Goal: Transaction & Acquisition: Purchase product/service

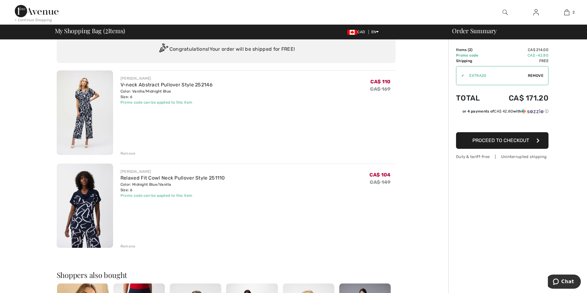
scroll to position [31, 0]
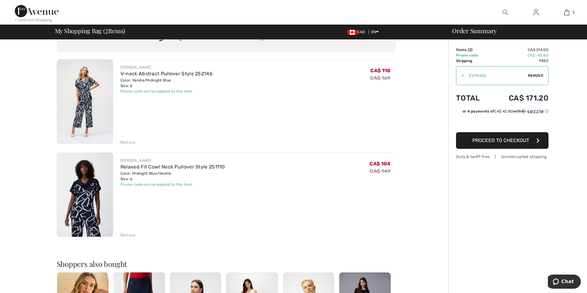
click at [128, 235] on div "Remove" at bounding box center [127, 236] width 15 height 6
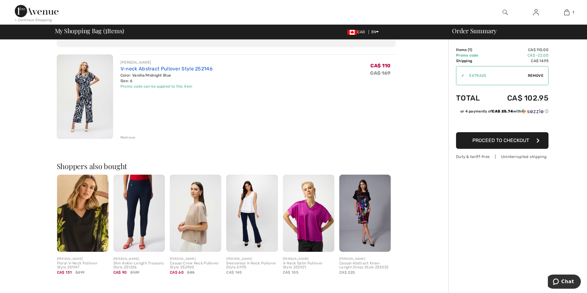
click at [155, 68] on link "V-neck Abstract Pullover Style 252146" at bounding box center [166, 69] width 92 height 6
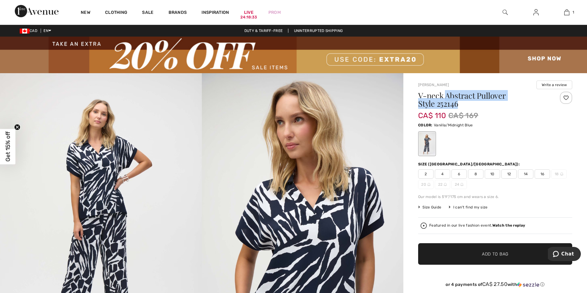
drag, startPoint x: 446, startPoint y: 95, endPoint x: 508, endPoint y: 102, distance: 62.3
click at [508, 102] on h1 "V-neck Abstract Pullover Style 252146" at bounding box center [482, 100] width 128 height 16
copy h1 "Abstract Pullover Style 252146"
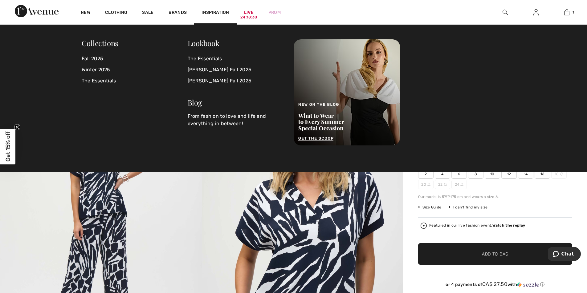
click at [504, 13] on img at bounding box center [504, 12] width 5 height 7
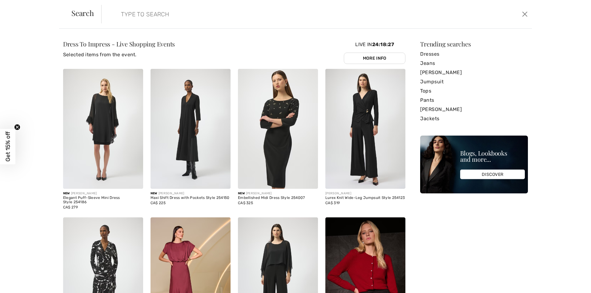
paste input "Abstract Pullover Style 252146"
click at [168, 13] on input "Abstract Pullover Style 252146" at bounding box center [267, 14] width 303 height 18
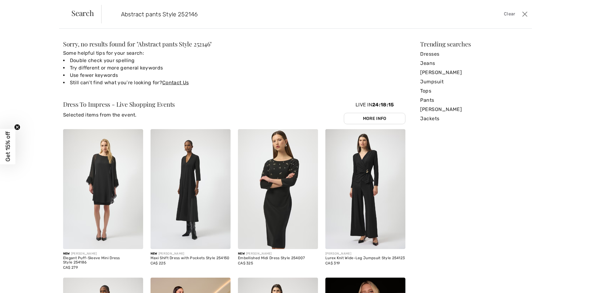
click at [222, 15] on input "Abstract pants Style 252146" at bounding box center [267, 14] width 303 height 18
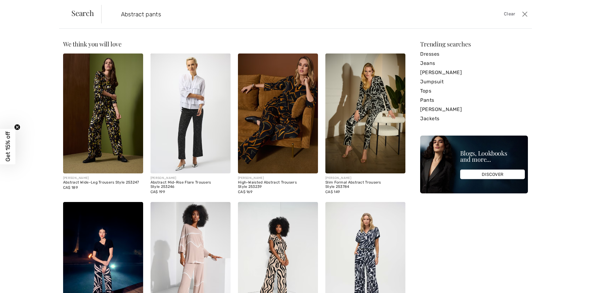
type input "Abstract pants"
click at [378, 229] on img at bounding box center [365, 262] width 80 height 120
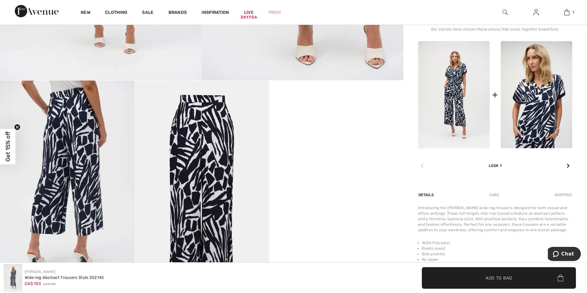
scroll to position [369, 0]
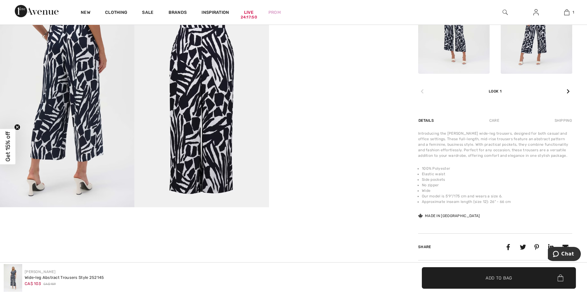
click at [336, 73] on video "Your browser does not support the video tag." at bounding box center [336, 39] width 134 height 67
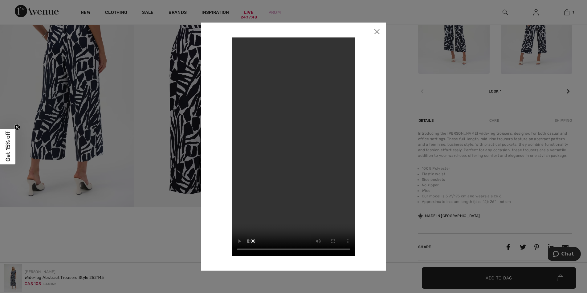
click at [377, 32] on img at bounding box center [376, 31] width 18 height 19
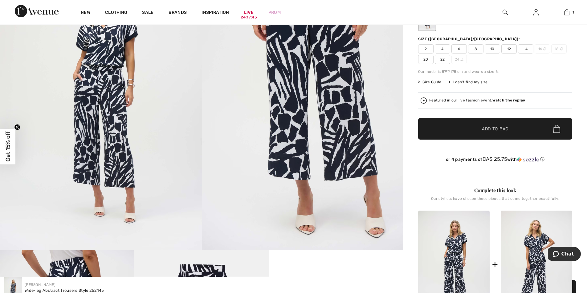
scroll to position [123, 0]
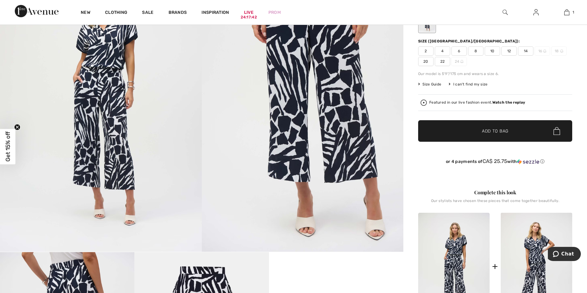
click at [142, 152] on img at bounding box center [101, 101] width 202 height 302
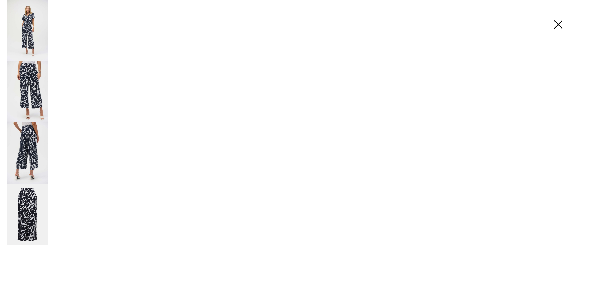
scroll to position [123, 0]
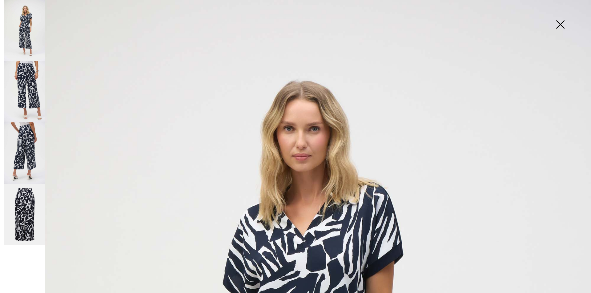
click at [18, 218] on img at bounding box center [24, 214] width 41 height 61
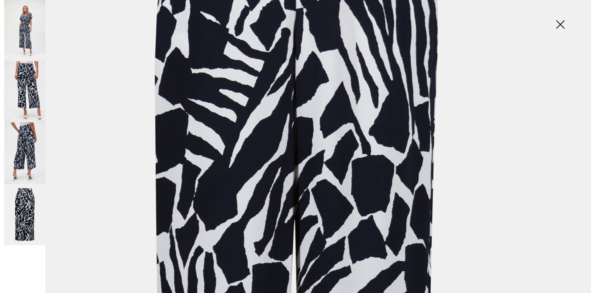
scroll to position [308, 0]
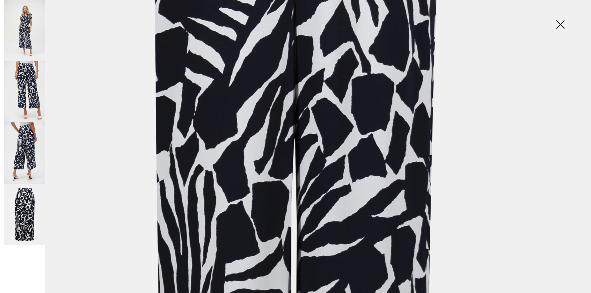
click at [37, 144] on img at bounding box center [24, 153] width 41 height 61
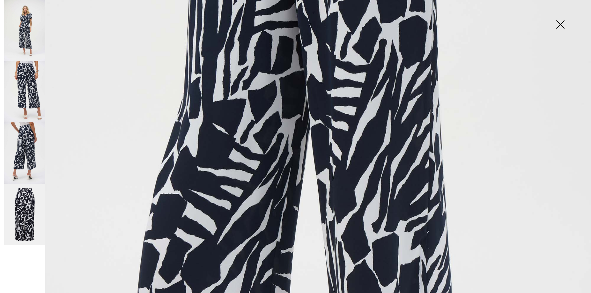
click at [19, 92] on img at bounding box center [24, 91] width 41 height 61
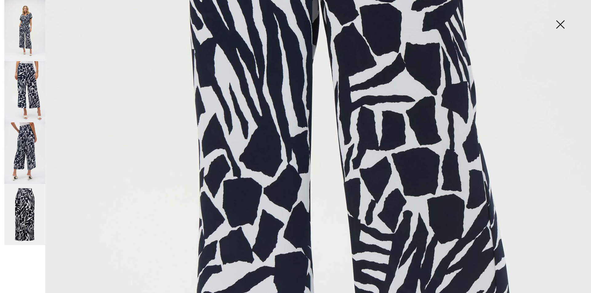
click at [27, 37] on img at bounding box center [24, 30] width 41 height 61
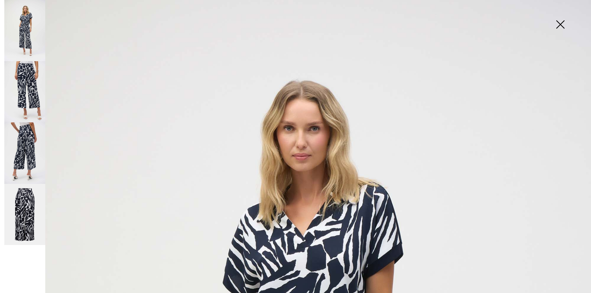
scroll to position [0, 0]
click at [559, 24] on img at bounding box center [560, 25] width 31 height 32
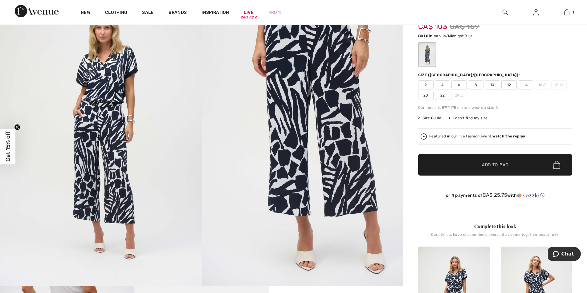
scroll to position [31, 0]
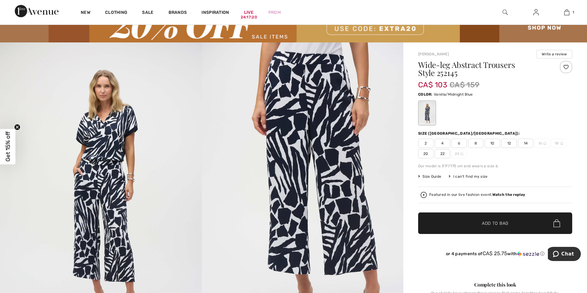
click at [422, 140] on span "2" at bounding box center [425, 143] width 15 height 9
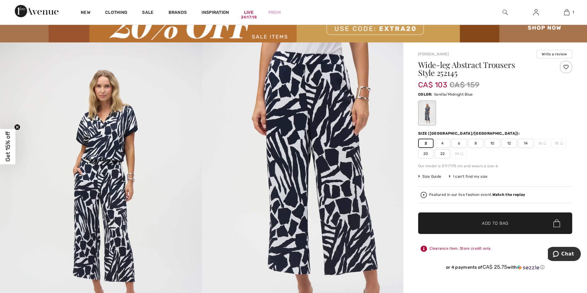
click at [513, 227] on span "✔ Added to Bag Add to Bag" at bounding box center [495, 224] width 154 height 22
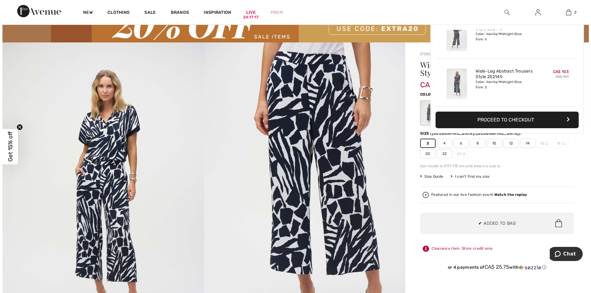
scroll to position [0, 0]
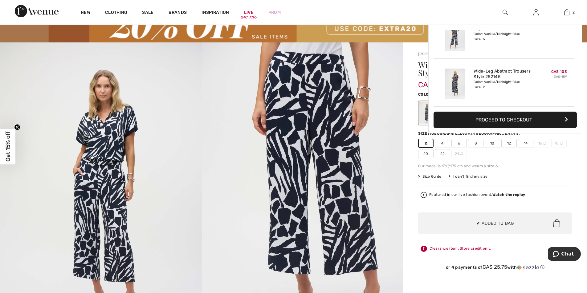
click at [384, 172] on img at bounding box center [303, 193] width 202 height 302
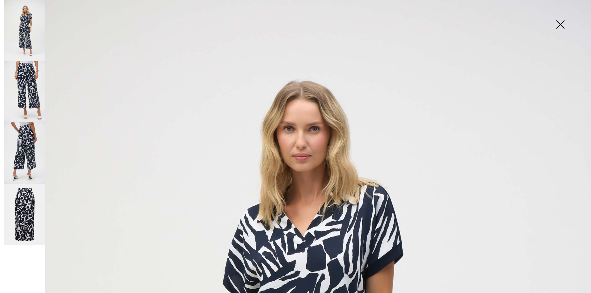
click at [559, 22] on img at bounding box center [560, 25] width 31 height 32
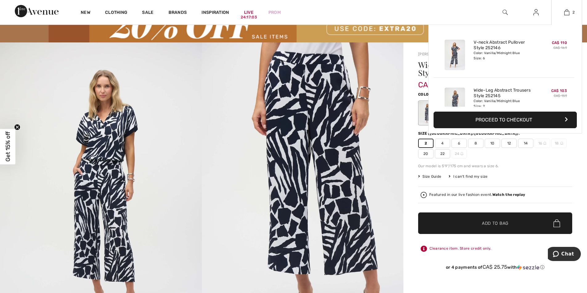
click at [460, 55] on img at bounding box center [454, 55] width 20 height 30
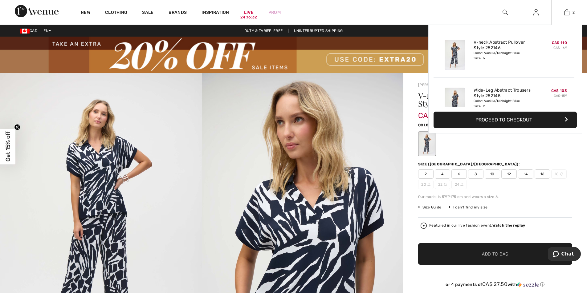
click at [454, 97] on img at bounding box center [454, 103] width 20 height 30
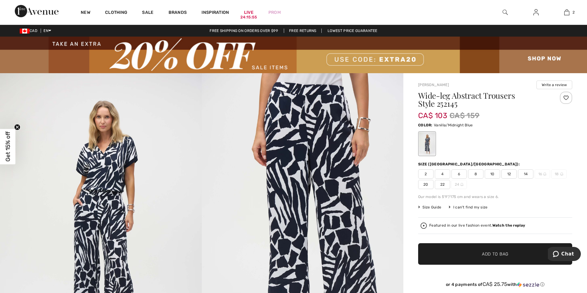
click at [377, 273] on img at bounding box center [303, 224] width 202 height 302
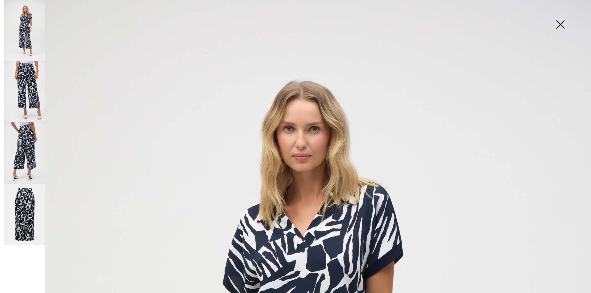
click at [556, 22] on img at bounding box center [560, 25] width 31 height 32
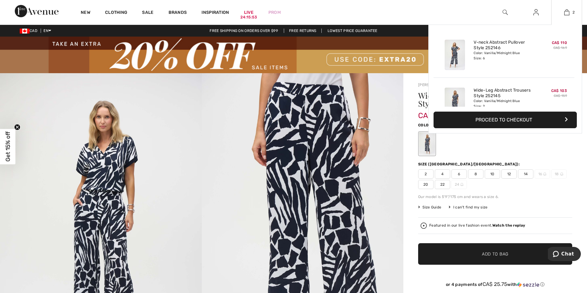
click at [571, 7] on div "2 Added to Bag [PERSON_NAME] V-neck Abstract Pullover Style 252146 CA$ 110 CA$ …" at bounding box center [566, 12] width 31 height 25
click at [454, 55] on img at bounding box center [454, 55] width 20 height 30
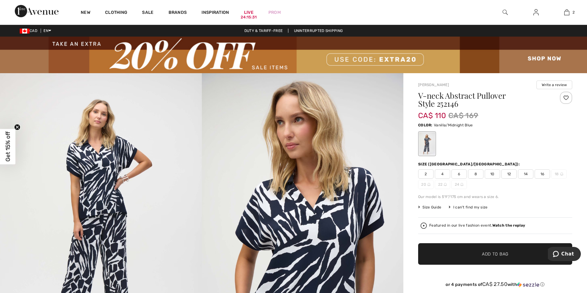
click at [550, 127] on div "Color: Vanilla/Midnight Blue" at bounding box center [495, 124] width 154 height 7
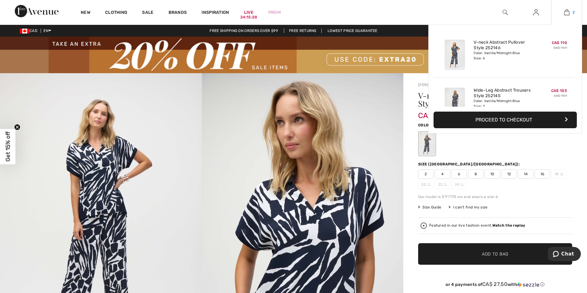
click at [568, 10] on img at bounding box center [566, 12] width 5 height 7
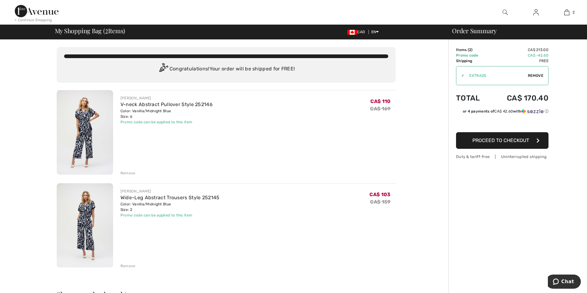
click at [98, 207] on img at bounding box center [85, 226] width 56 height 85
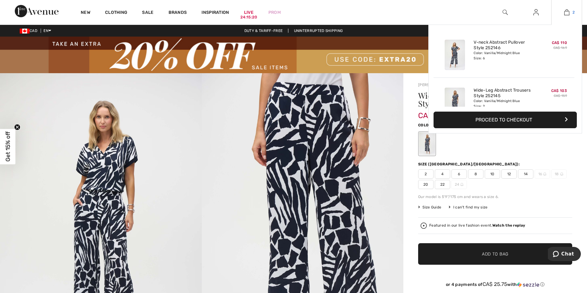
click at [571, 13] on link "2" at bounding box center [566, 12] width 30 height 7
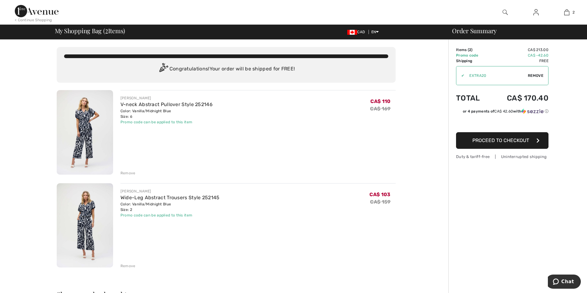
click at [89, 123] on img at bounding box center [85, 132] width 56 height 85
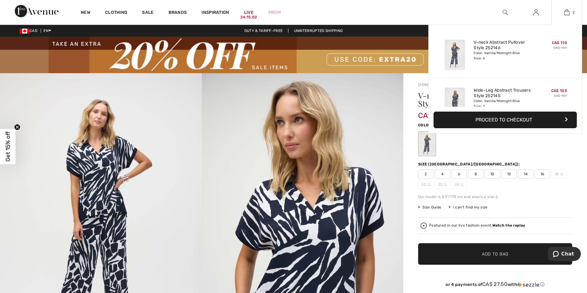
click at [566, 13] on img at bounding box center [566, 12] width 5 height 7
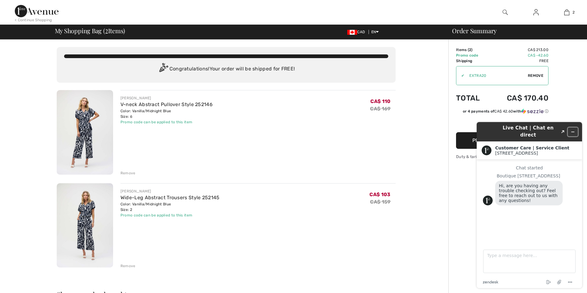
click at [573, 130] on icon "Minimize widget" at bounding box center [572, 132] width 4 height 4
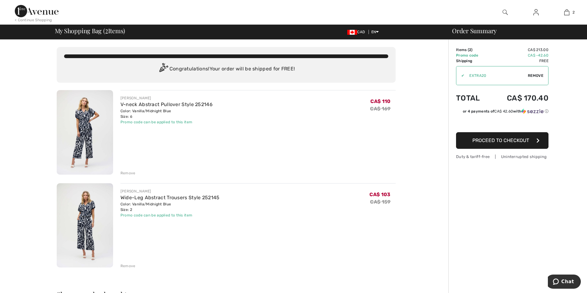
click at [99, 125] on img at bounding box center [85, 132] width 56 height 85
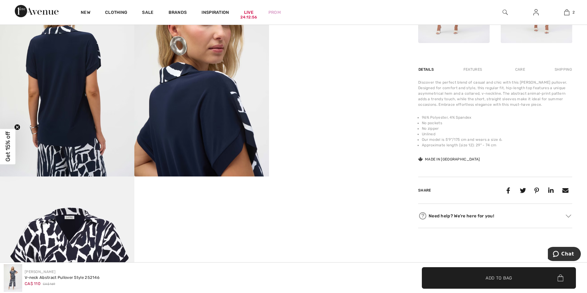
scroll to position [431, 0]
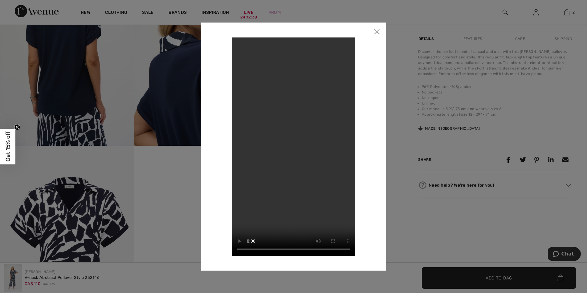
click at [376, 30] on img at bounding box center [376, 31] width 18 height 19
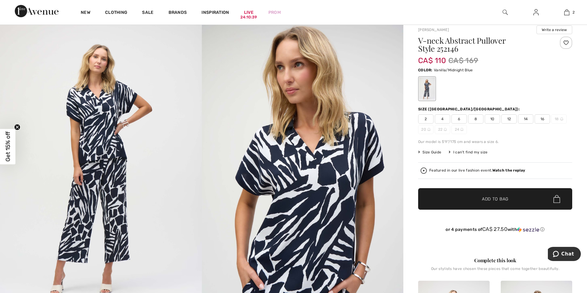
scroll to position [0, 0]
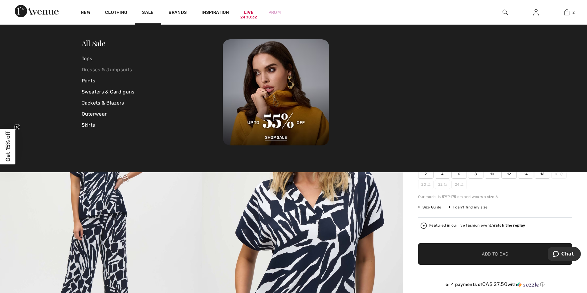
click at [112, 68] on link "Dresses & Jumpsuits" at bounding box center [152, 69] width 141 height 11
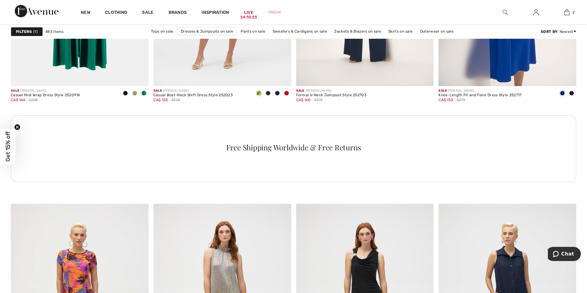
scroll to position [1139, 0]
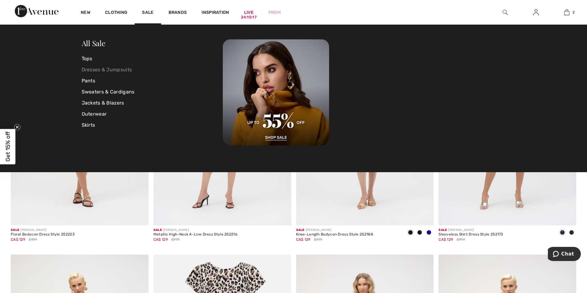
click at [118, 70] on link "Dresses & Jumpsuits" at bounding box center [152, 69] width 141 height 11
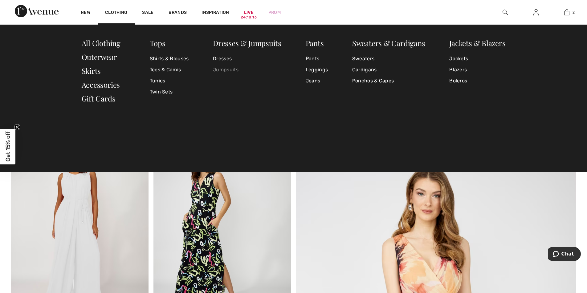
click at [233, 69] on link "Jumpsuits" at bounding box center [247, 69] width 68 height 11
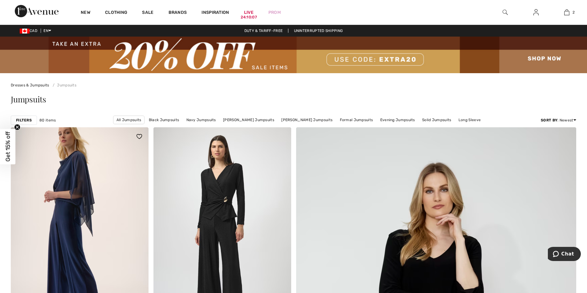
click at [98, 183] on img at bounding box center [80, 230] width 138 height 206
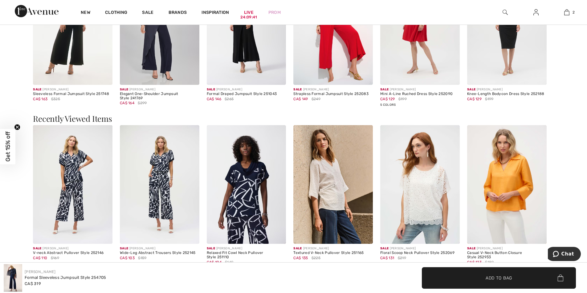
scroll to position [708, 0]
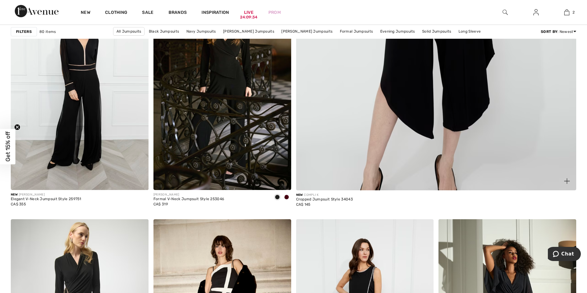
scroll to position [400, 0]
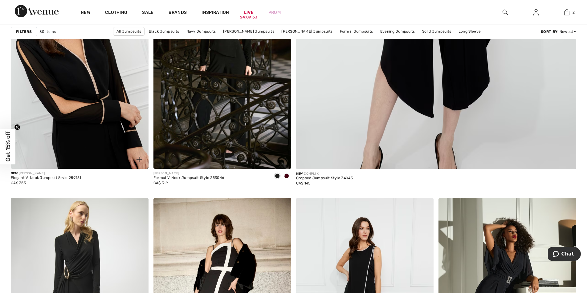
click at [101, 102] on img at bounding box center [80, 66] width 138 height 206
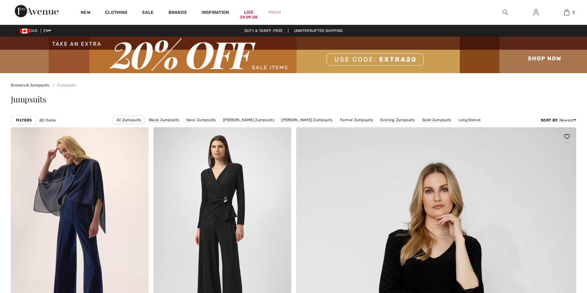
checkbox input "true"
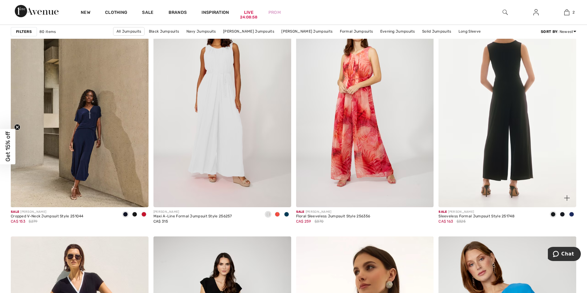
scroll to position [2463, 0]
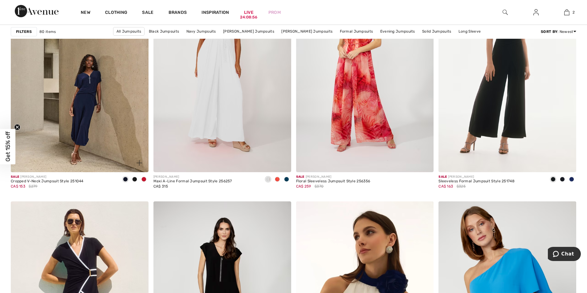
click at [135, 182] on span at bounding box center [134, 179] width 5 height 5
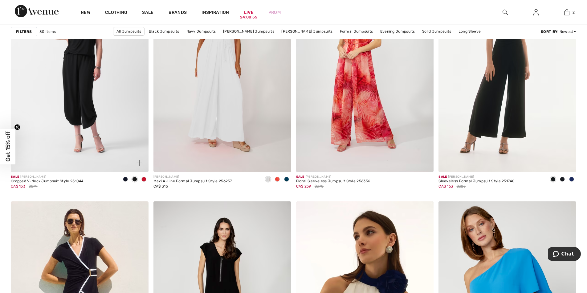
click at [144, 182] on span at bounding box center [143, 179] width 5 height 5
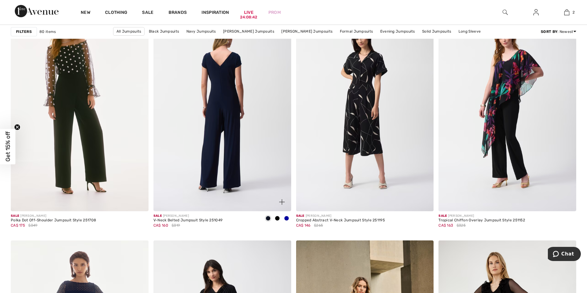
scroll to position [3202, 0]
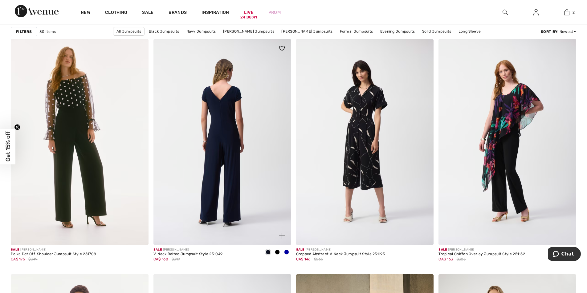
click at [243, 155] on img at bounding box center [222, 142] width 138 height 206
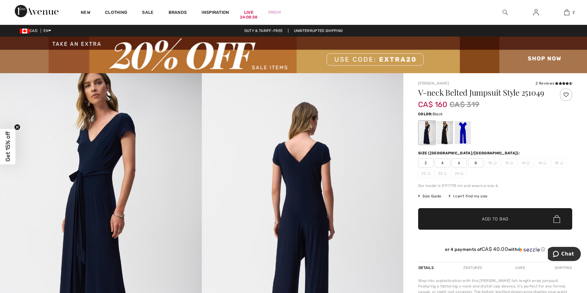
click at [439, 132] on div at bounding box center [445, 132] width 16 height 23
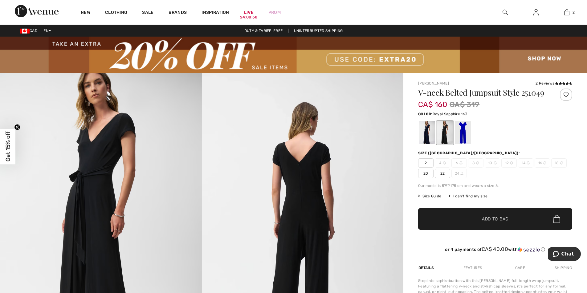
click at [458, 132] on div at bounding box center [462, 132] width 16 height 23
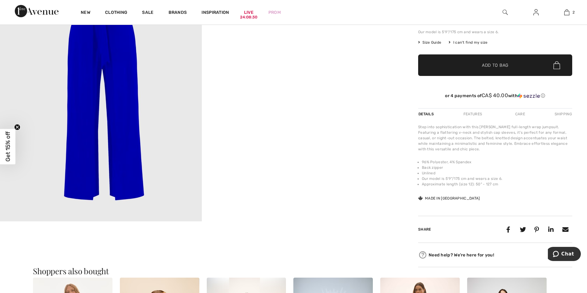
scroll to position [31, 0]
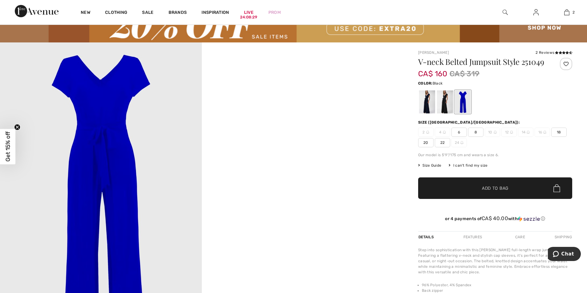
click at [444, 95] on div at bounding box center [445, 102] width 16 height 23
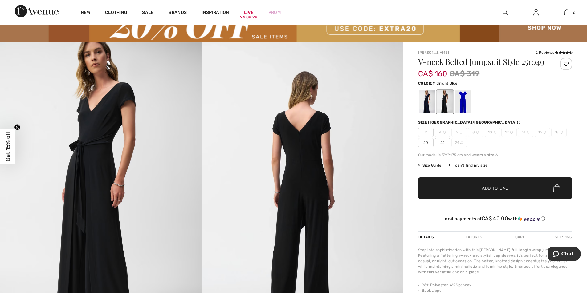
click at [425, 101] on div at bounding box center [427, 102] width 16 height 23
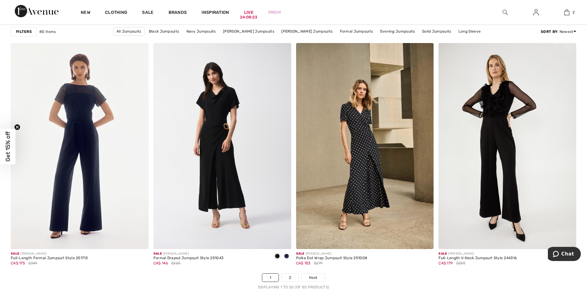
scroll to position [3434, 0]
click at [290, 277] on link "2" at bounding box center [289, 278] width 17 height 8
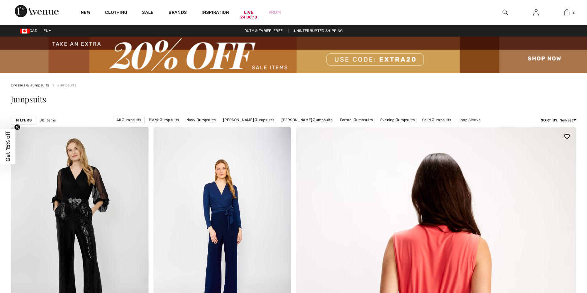
checkbox input "true"
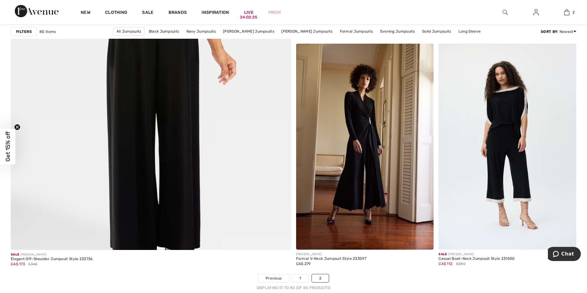
scroll to position [2186, 0]
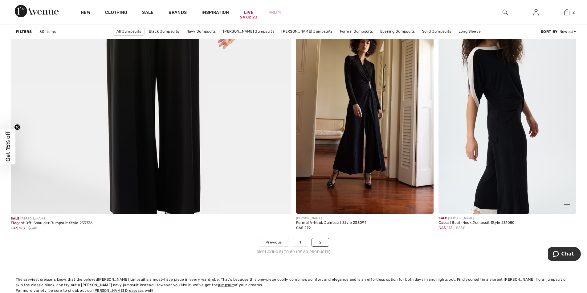
click at [532, 137] on img at bounding box center [507, 111] width 138 height 206
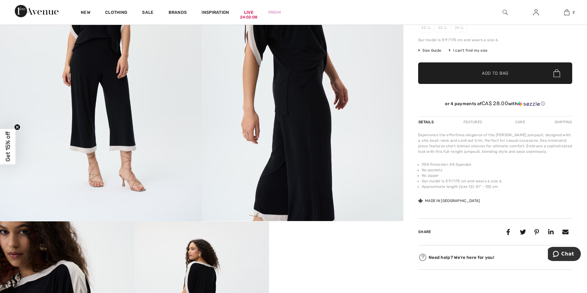
scroll to position [31, 0]
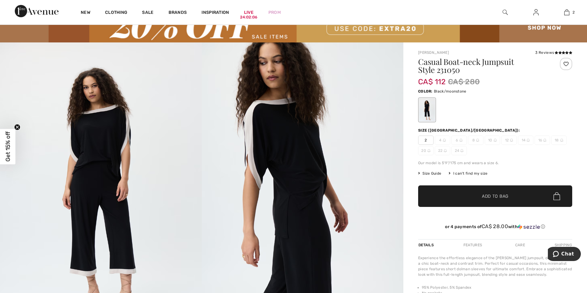
drag, startPoint x: 425, startPoint y: 143, endPoint x: 427, endPoint y: 136, distance: 7.9
click at [424, 142] on span "2" at bounding box center [425, 140] width 15 height 9
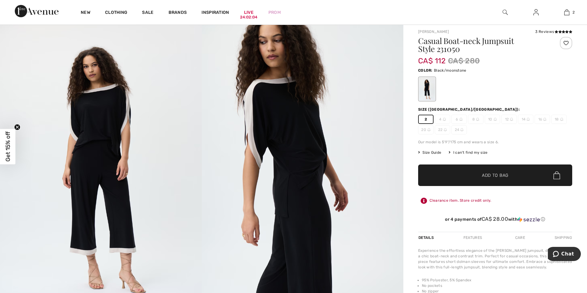
scroll to position [0, 0]
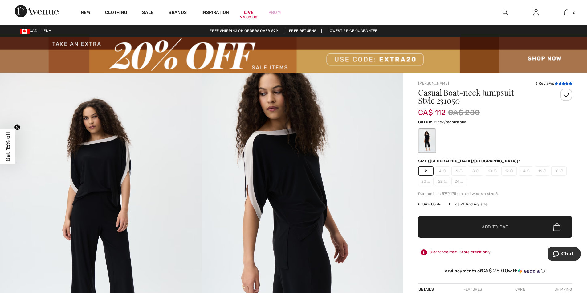
click at [558, 83] on icon at bounding box center [559, 83] width 3 height 3
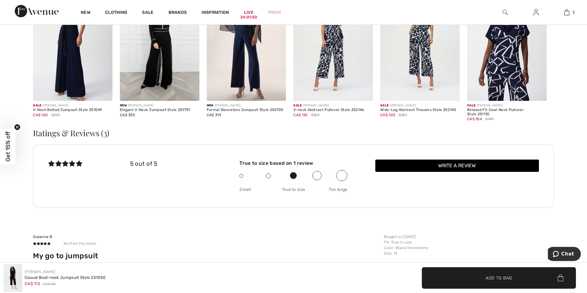
scroll to position [1057, 0]
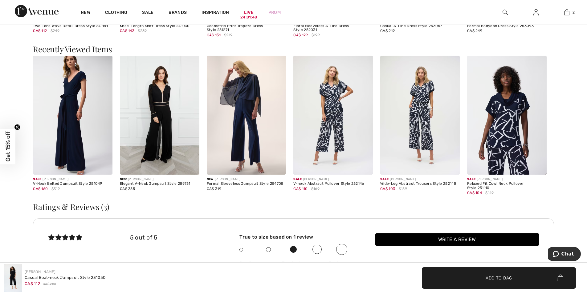
click at [431, 122] on img at bounding box center [419, 115] width 79 height 119
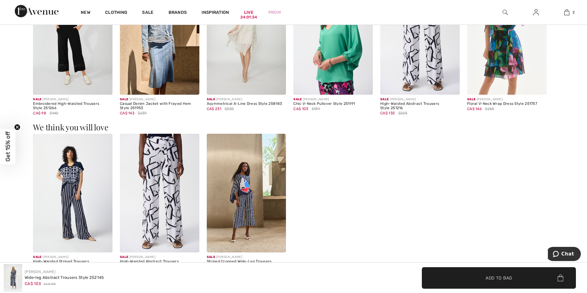
scroll to position [739, 0]
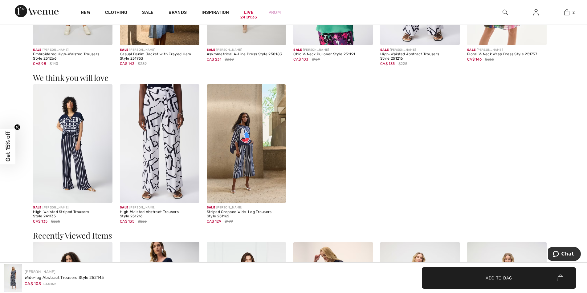
click at [71, 151] on img at bounding box center [72, 143] width 79 height 119
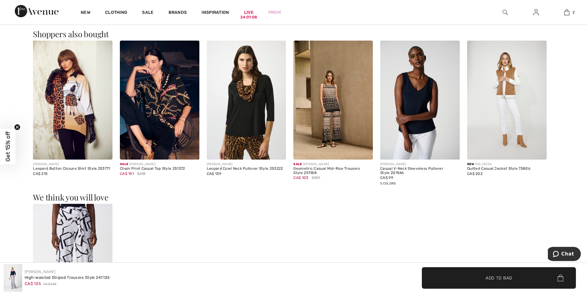
scroll to position [955, 0]
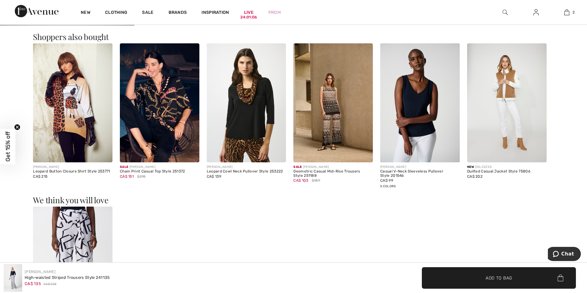
click at [98, 230] on img at bounding box center [72, 266] width 79 height 119
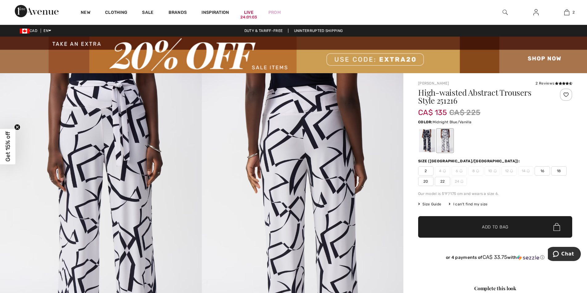
click at [428, 135] on div at bounding box center [427, 140] width 16 height 23
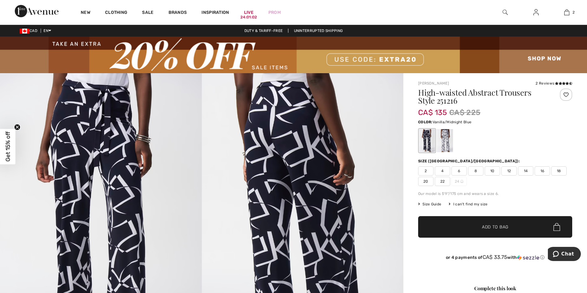
click at [447, 142] on div at bounding box center [445, 140] width 16 height 23
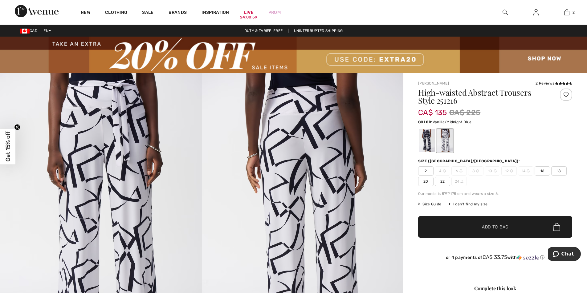
click at [423, 168] on span "2" at bounding box center [425, 171] width 15 height 9
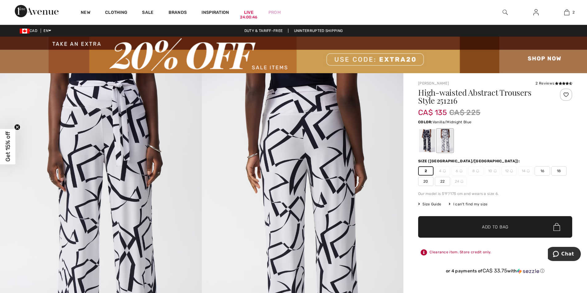
click at [495, 221] on span "✔ Added to Bag Add to Bag" at bounding box center [495, 227] width 154 height 22
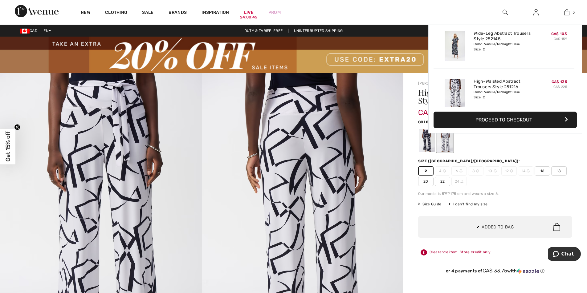
scroll to position [67, 0]
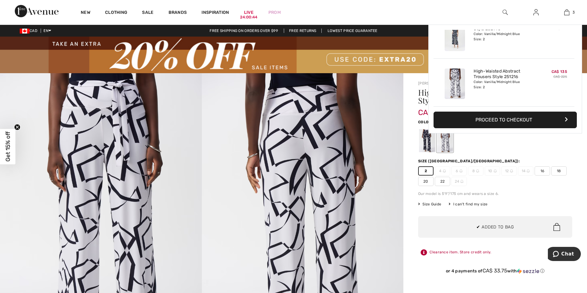
click at [367, 174] on img at bounding box center [303, 224] width 202 height 302
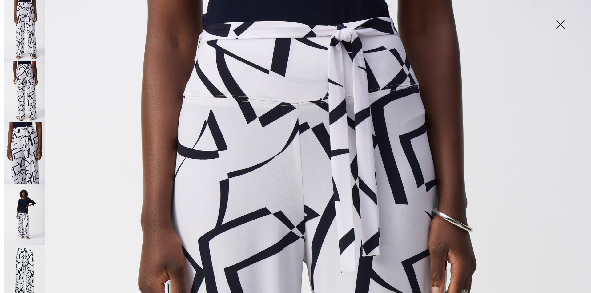
click at [564, 21] on img at bounding box center [560, 25] width 31 height 32
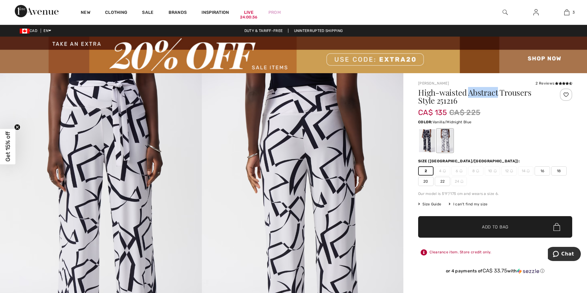
drag, startPoint x: 467, startPoint y: 93, endPoint x: 497, endPoint y: 94, distance: 30.5
click at [497, 94] on h1 "High-waisted Abstract Trousers Style 251216" at bounding box center [482, 97] width 128 height 16
drag, startPoint x: 465, startPoint y: 96, endPoint x: 466, endPoint y: 91, distance: 5.6
click at [466, 91] on h1 "High-waisted Abstract Trousers Style 251216" at bounding box center [482, 97] width 128 height 16
drag, startPoint x: 467, startPoint y: 91, endPoint x: 496, endPoint y: 93, distance: 29.4
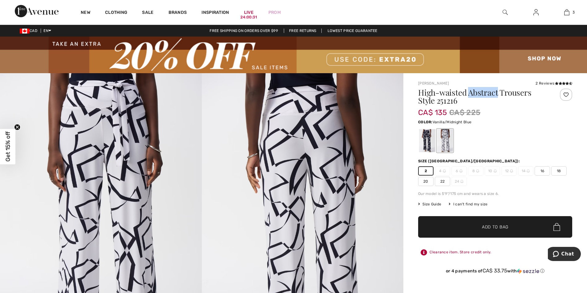
click at [496, 93] on h1 "High-waisted Abstract Trousers Style 251216" at bounding box center [482, 97] width 128 height 16
copy h1 "Abstract"
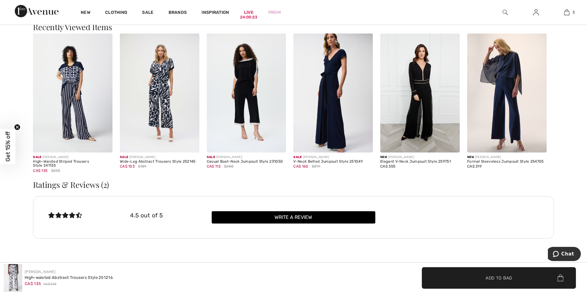
scroll to position [862, 0]
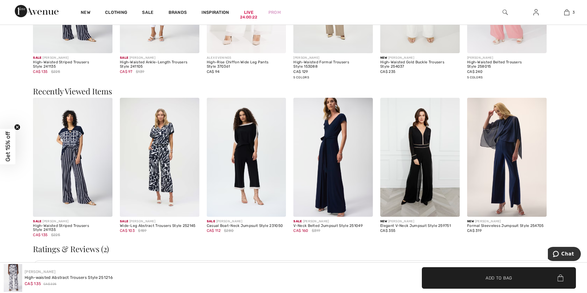
click at [506, 12] on img at bounding box center [504, 12] width 5 height 7
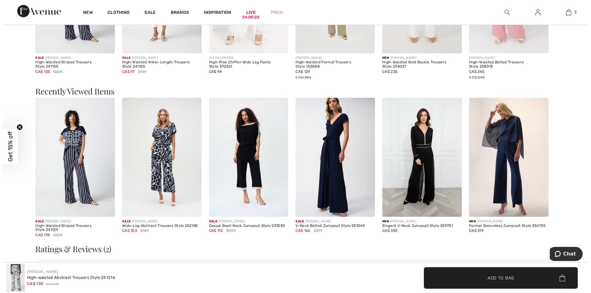
scroll to position [870, 0]
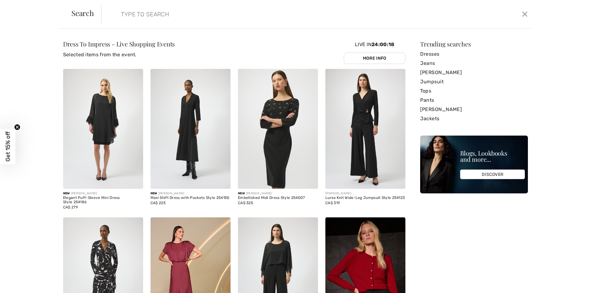
paste input "Abstract"
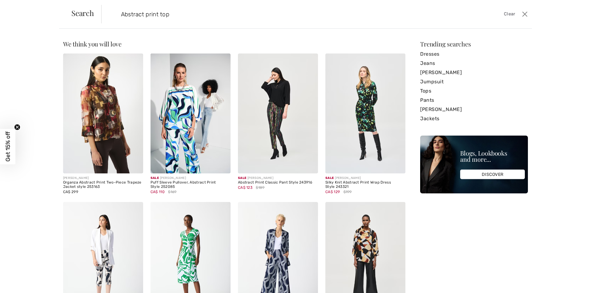
type input "Abstract print top"
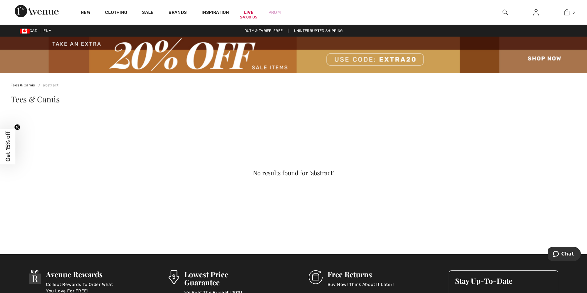
click at [505, 10] on img at bounding box center [504, 12] width 5 height 7
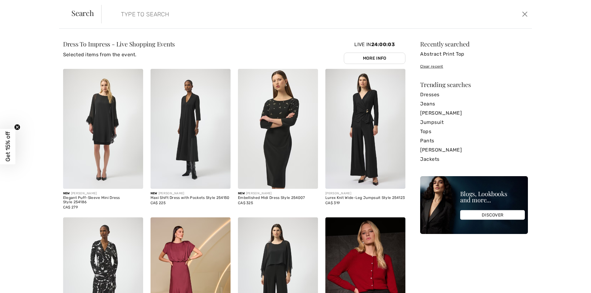
click at [164, 18] on input "search" at bounding box center [267, 14] width 303 height 18
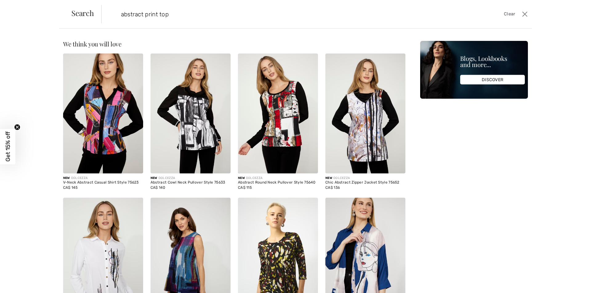
type input "abstract print top"
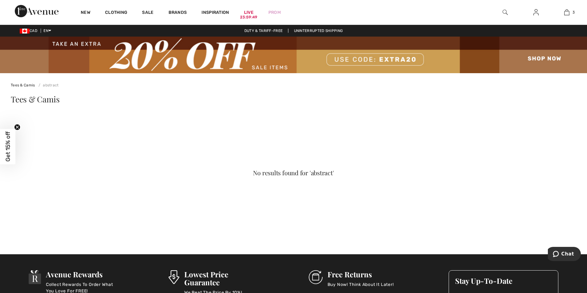
click at [504, 11] on img at bounding box center [504, 12] width 5 height 7
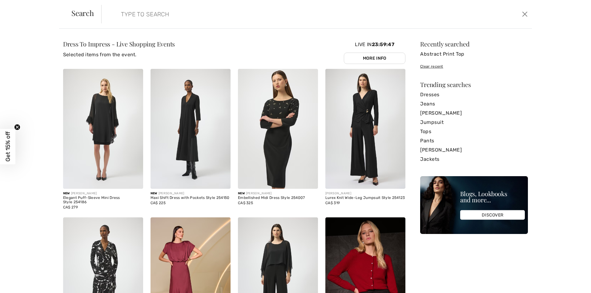
click at [215, 18] on input "search" at bounding box center [267, 14] width 303 height 18
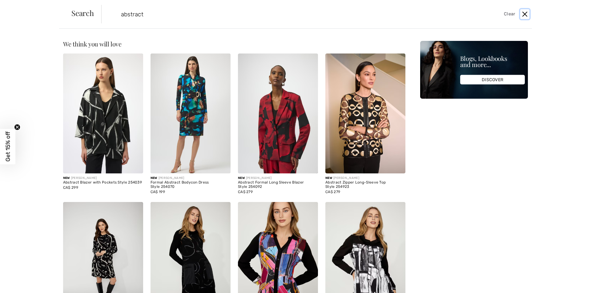
click at [525, 14] on button "Close" at bounding box center [524, 14] width 9 height 10
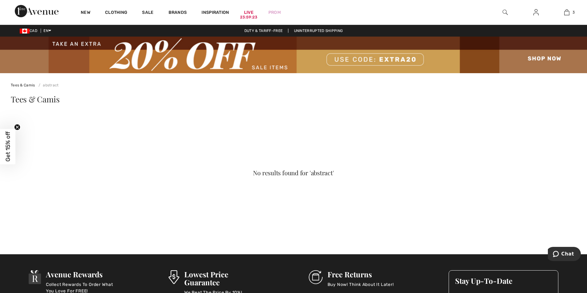
click at [504, 13] on img at bounding box center [504, 12] width 5 height 7
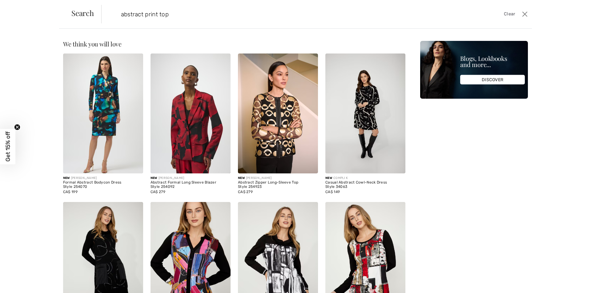
type input "abstract print top"
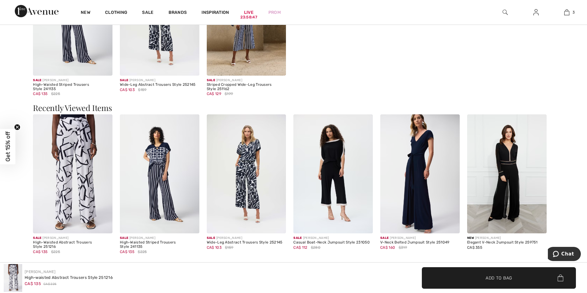
scroll to position [907, 0]
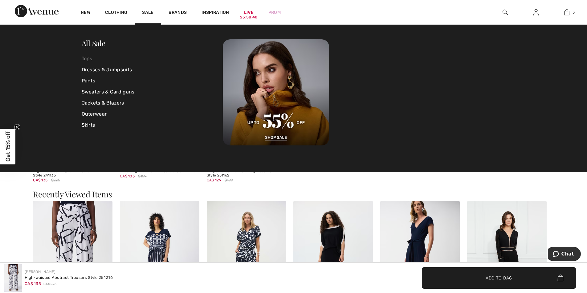
click at [87, 58] on link "Tops" at bounding box center [152, 58] width 141 height 11
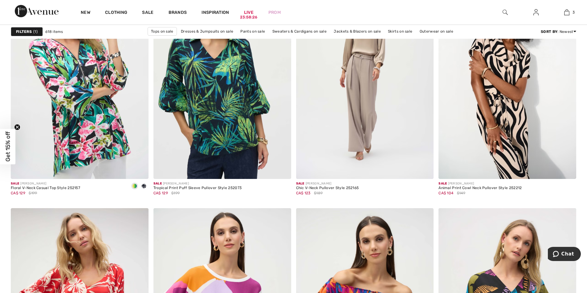
scroll to position [3202, 0]
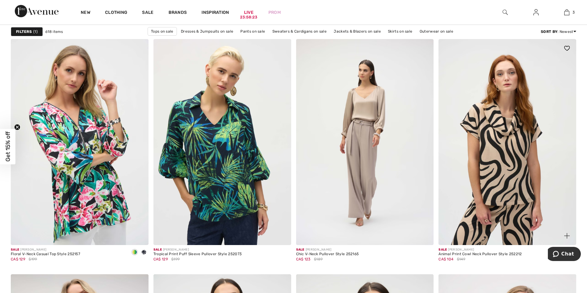
click at [527, 171] on img at bounding box center [507, 142] width 138 height 206
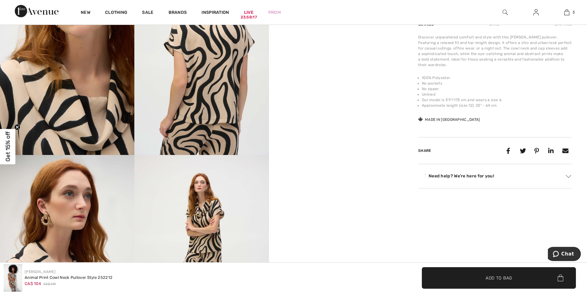
scroll to position [431, 0]
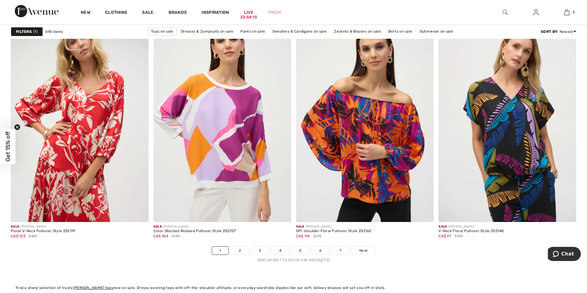
scroll to position [3541, 0]
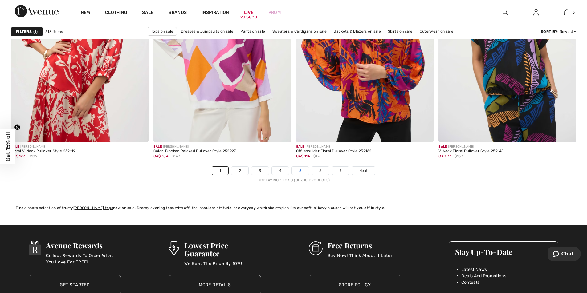
click at [299, 171] on link "5" at bounding box center [300, 171] width 17 height 8
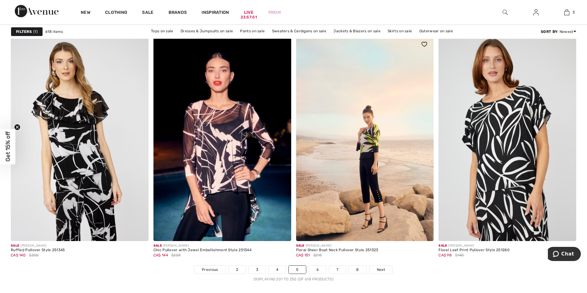
scroll to position [3387, 0]
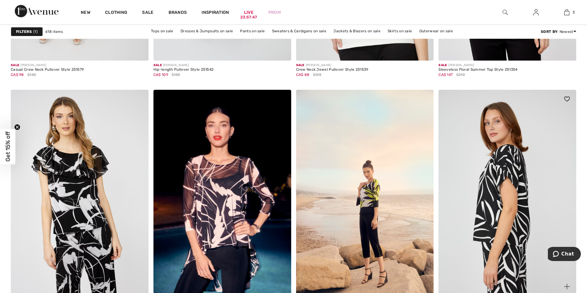
click at [539, 209] on img at bounding box center [507, 193] width 138 height 206
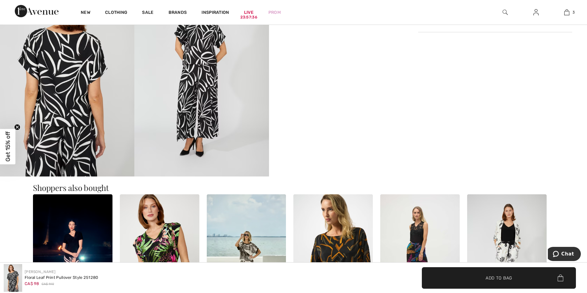
scroll to position [493, 0]
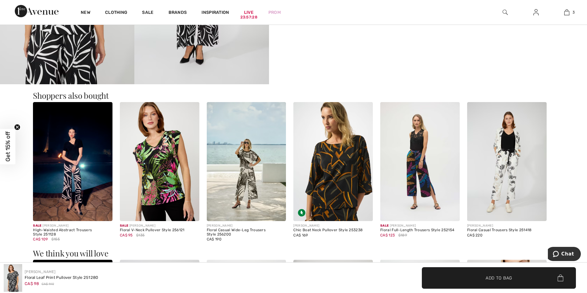
click at [63, 160] on img at bounding box center [72, 161] width 79 height 119
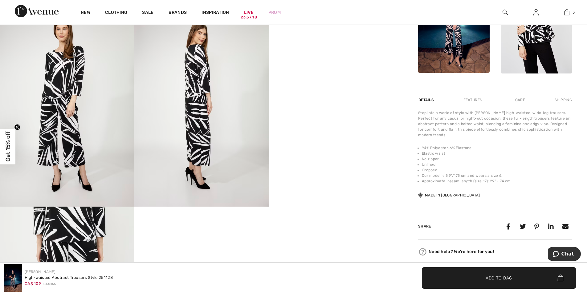
scroll to position [308, 0]
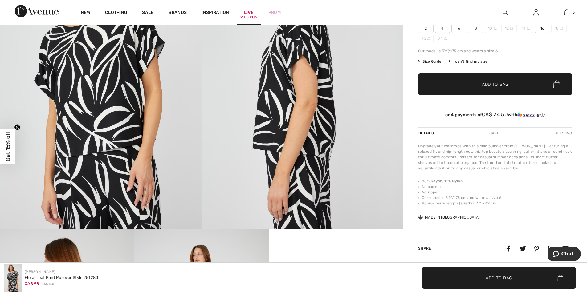
scroll to position [75, 0]
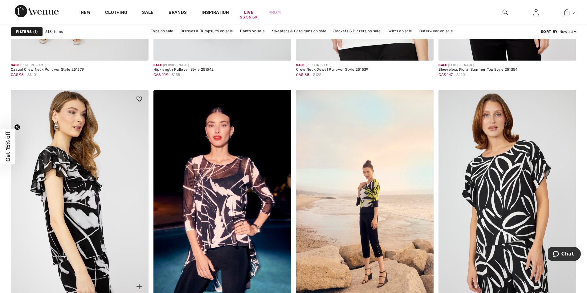
scroll to position [3572, 0]
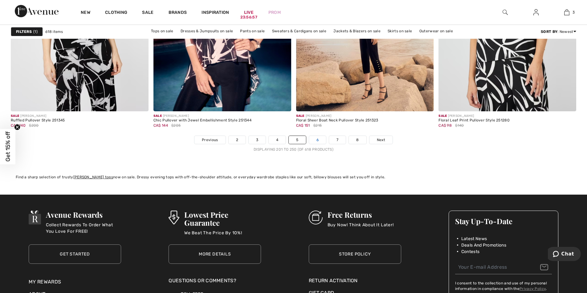
click at [317, 140] on link "6" at bounding box center [317, 140] width 17 height 8
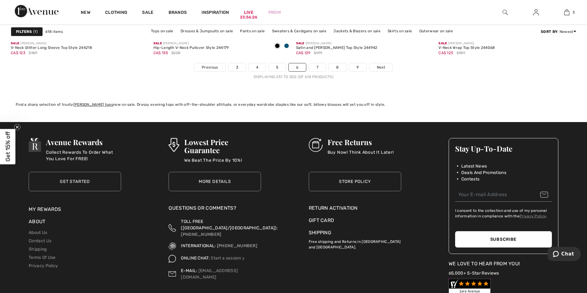
scroll to position [3591, 0]
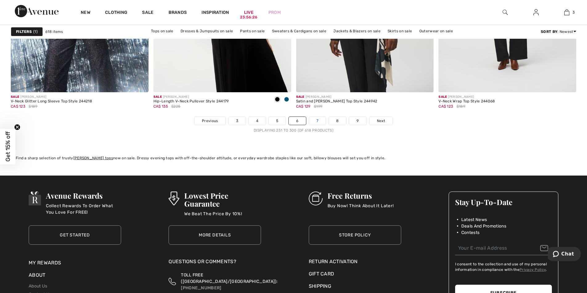
click at [313, 120] on link "7" at bounding box center [317, 121] width 17 height 8
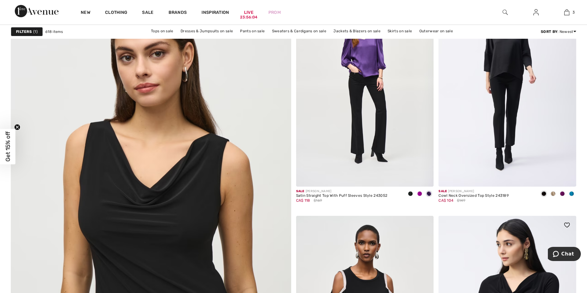
scroll to position [2032, 0]
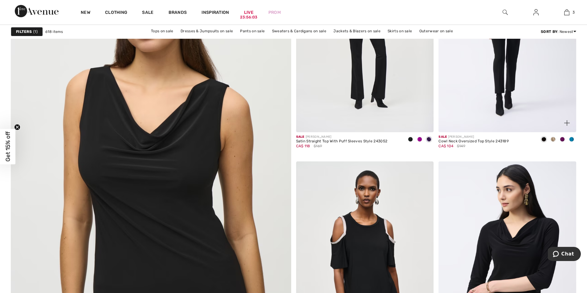
click at [554, 139] on span at bounding box center [552, 139] width 5 height 5
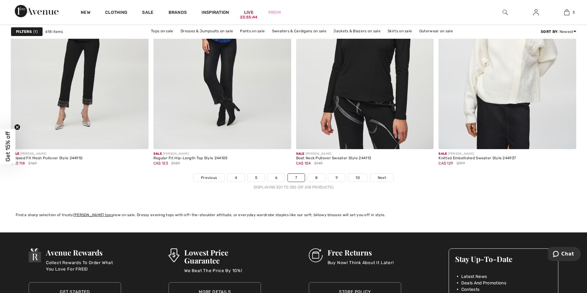
scroll to position [3603, 0]
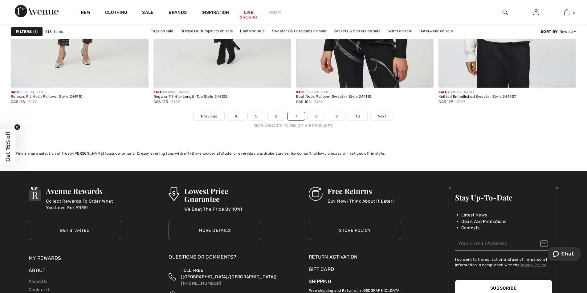
click at [316, 112] on link "8" at bounding box center [316, 116] width 17 height 8
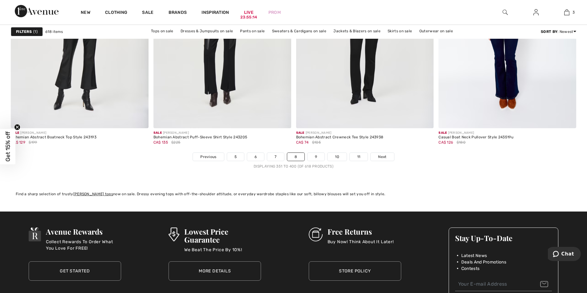
scroll to position [3603, 0]
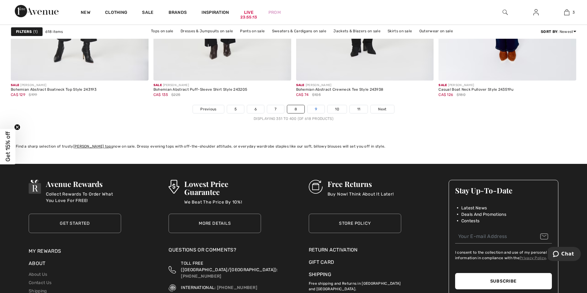
click at [318, 111] on link "9" at bounding box center [315, 109] width 17 height 8
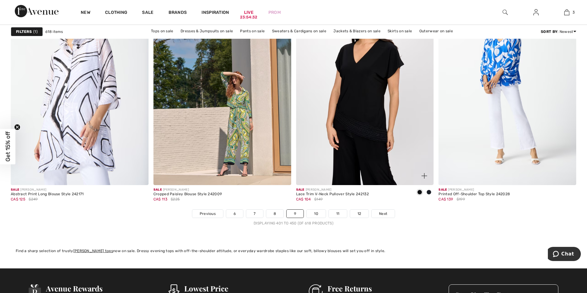
scroll to position [3510, 0]
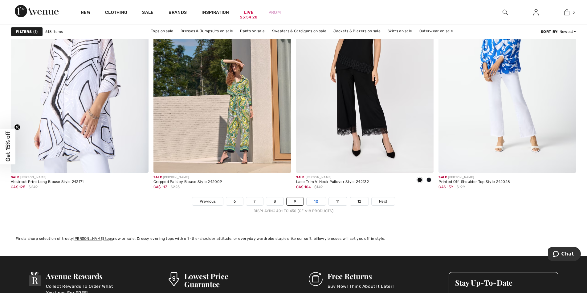
click at [317, 202] on link "10" at bounding box center [315, 202] width 19 height 8
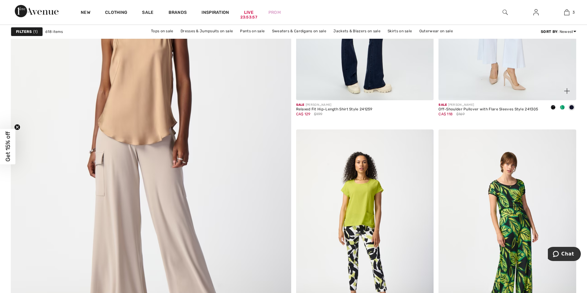
scroll to position [2155, 0]
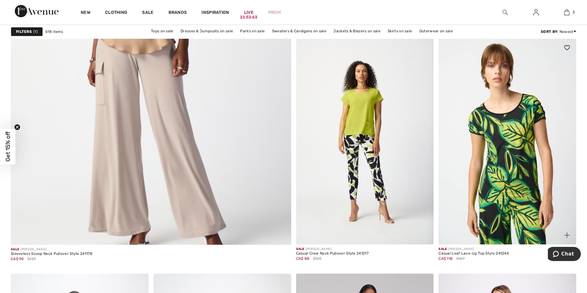
click at [529, 133] on img at bounding box center [507, 141] width 138 height 206
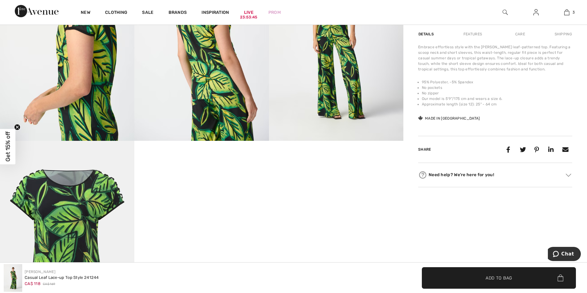
scroll to position [523, 0]
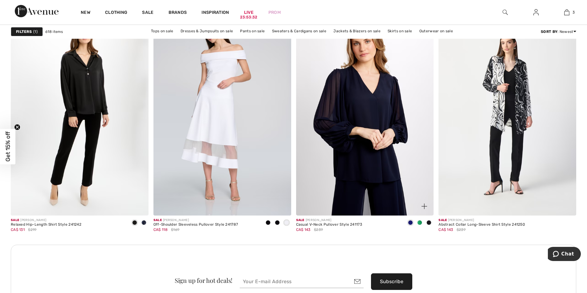
scroll to position [2679, 0]
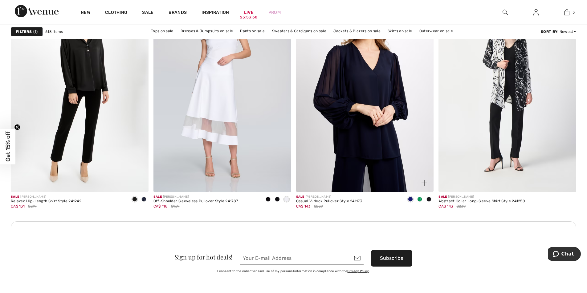
click at [398, 162] on img at bounding box center [365, 89] width 138 height 206
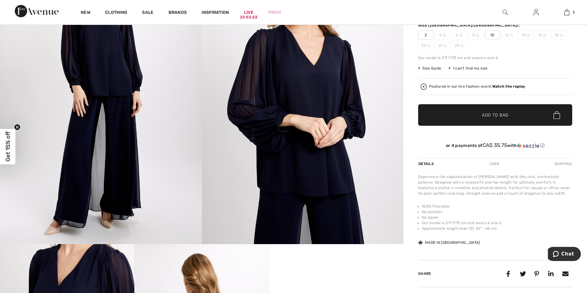
scroll to position [62, 0]
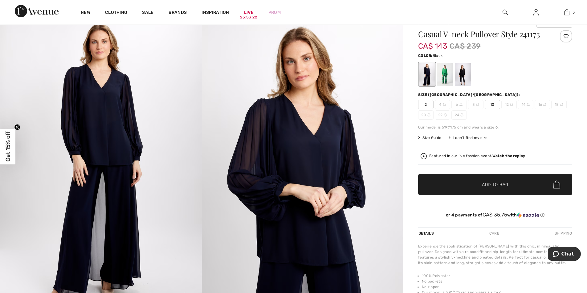
click at [459, 75] on div at bounding box center [462, 74] width 16 height 23
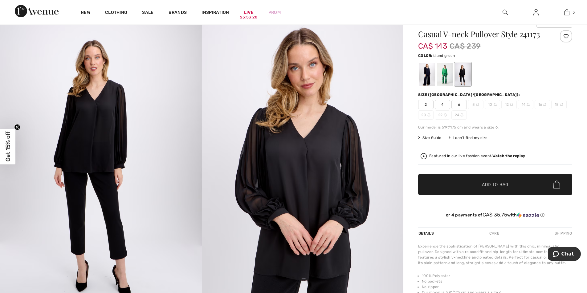
click at [448, 78] on div at bounding box center [445, 74] width 16 height 23
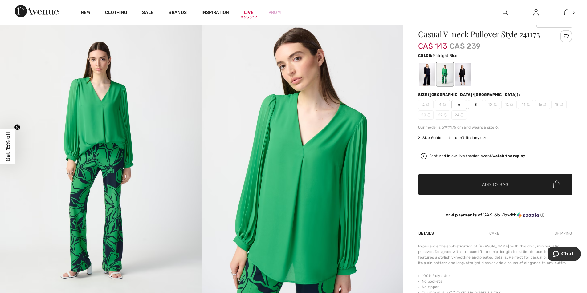
click at [427, 73] on div at bounding box center [427, 74] width 16 height 23
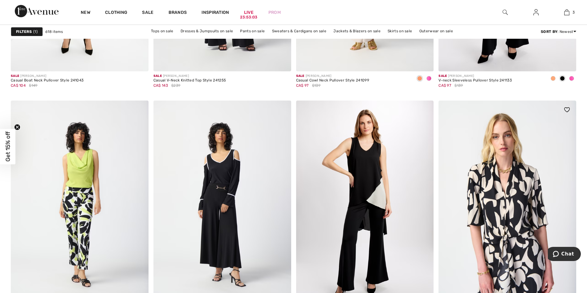
scroll to position [3264, 0]
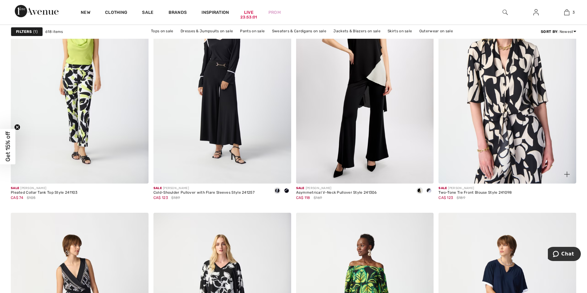
click at [521, 126] on img at bounding box center [507, 81] width 138 height 206
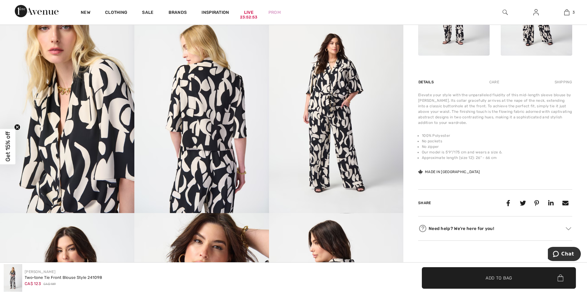
scroll to position [369, 0]
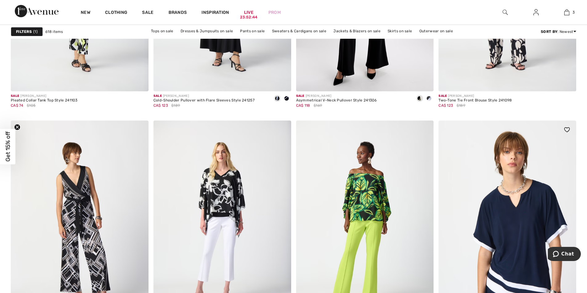
scroll to position [3449, 0]
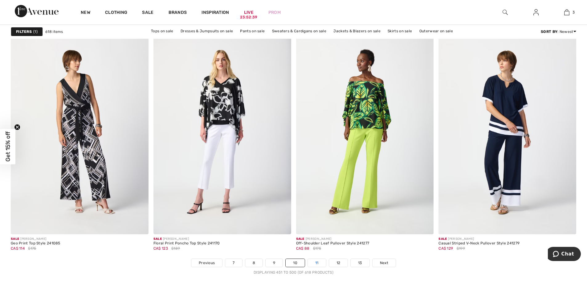
click at [322, 263] on link "11" at bounding box center [317, 263] width 18 height 8
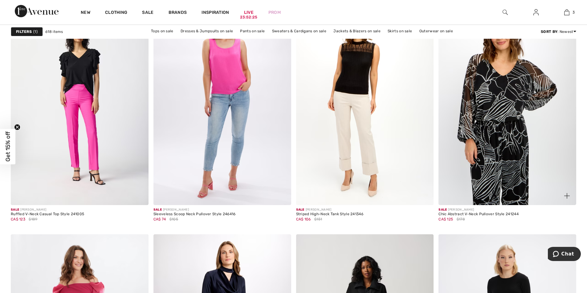
scroll to position [585, 0]
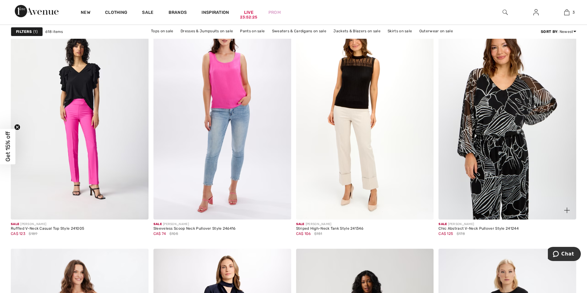
click at [515, 133] on img at bounding box center [507, 117] width 138 height 206
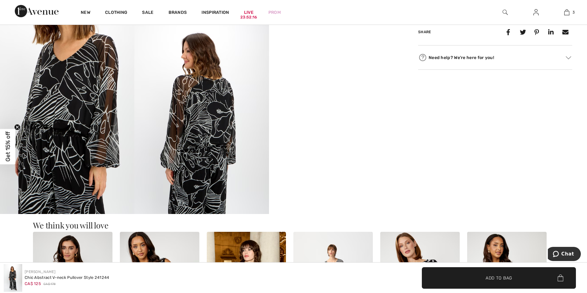
scroll to position [369, 0]
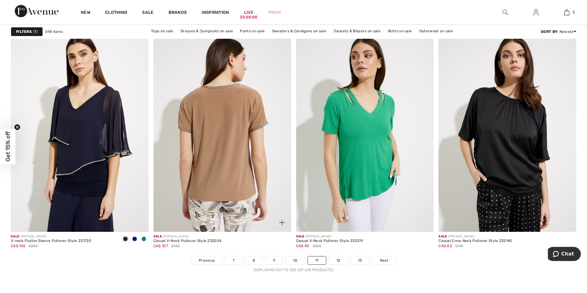
scroll to position [3449, 0]
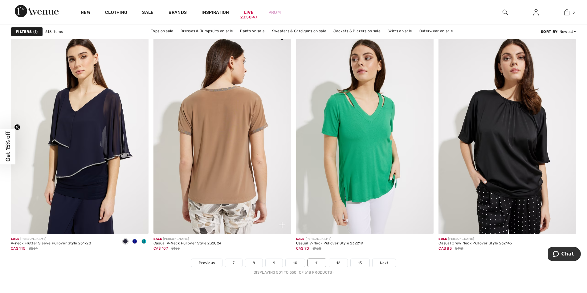
click at [236, 126] on img at bounding box center [222, 131] width 138 height 206
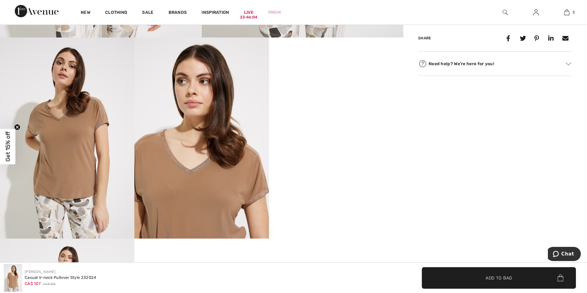
scroll to position [339, 0]
click at [172, 159] on img at bounding box center [201, 137] width 134 height 201
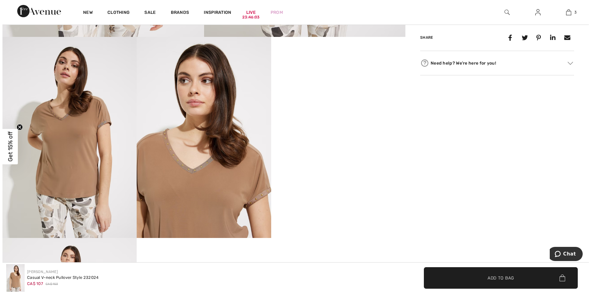
scroll to position [339, 0]
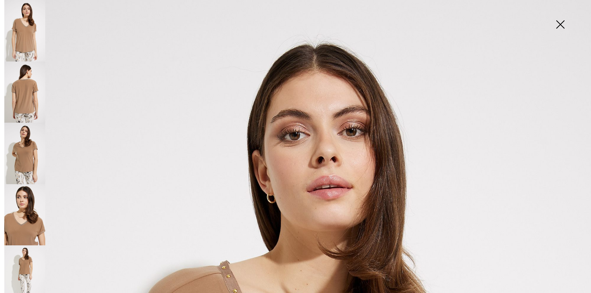
click at [27, 266] on img at bounding box center [24, 277] width 41 height 62
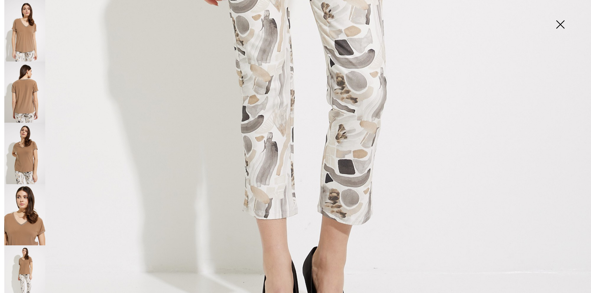
scroll to position [585, 0]
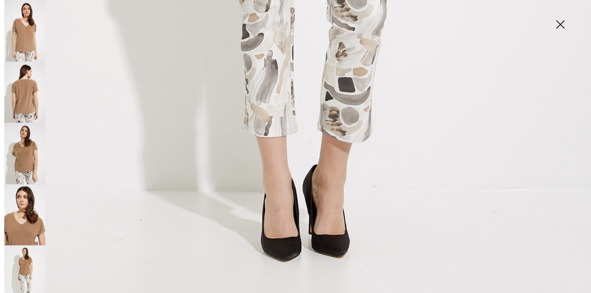
click at [18, 191] on img at bounding box center [24, 215] width 41 height 62
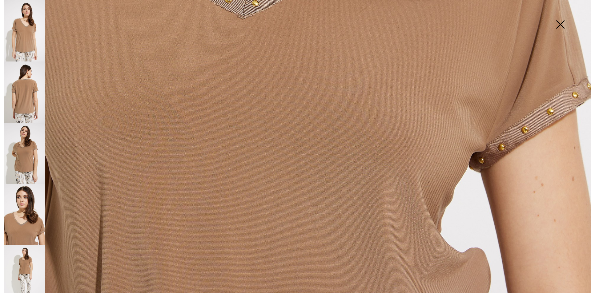
click at [26, 149] on img at bounding box center [24, 154] width 41 height 62
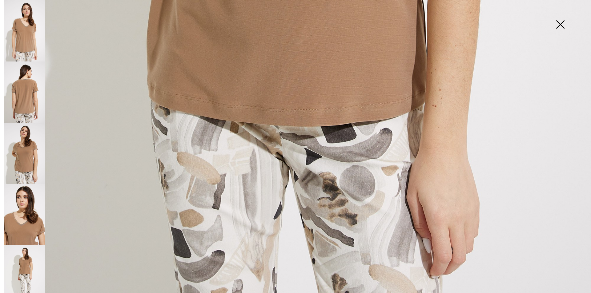
click at [26, 102] on img at bounding box center [24, 93] width 41 height 62
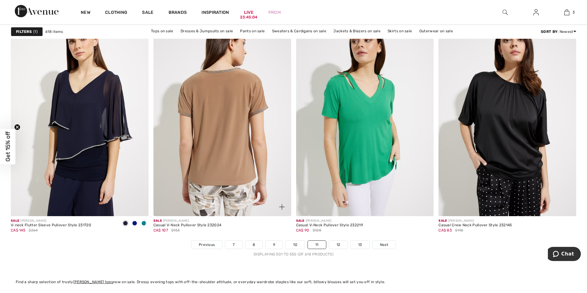
scroll to position [3510, 0]
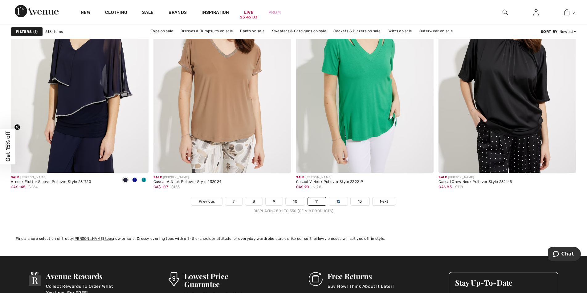
click at [338, 199] on link "12" at bounding box center [338, 202] width 19 height 8
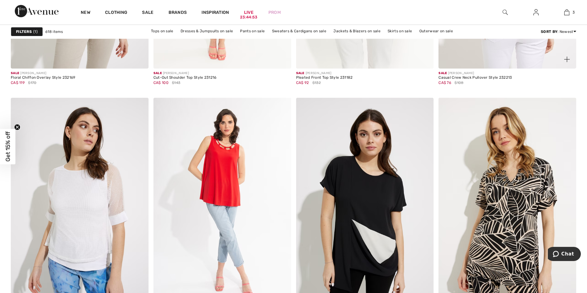
scroll to position [801, 0]
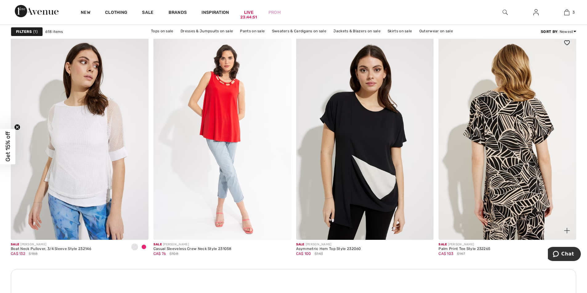
click at [520, 131] on img at bounding box center [507, 137] width 138 height 206
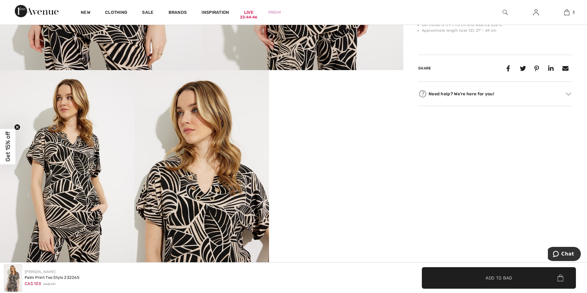
scroll to position [308, 0]
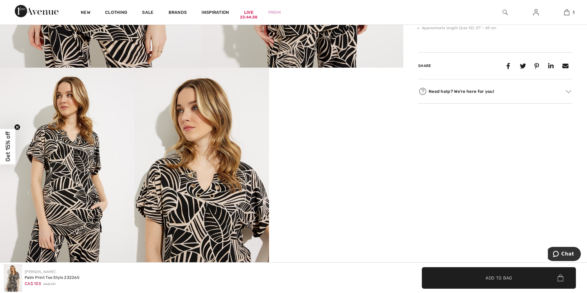
click at [333, 135] on video "Your browser does not support the video tag." at bounding box center [336, 101] width 134 height 67
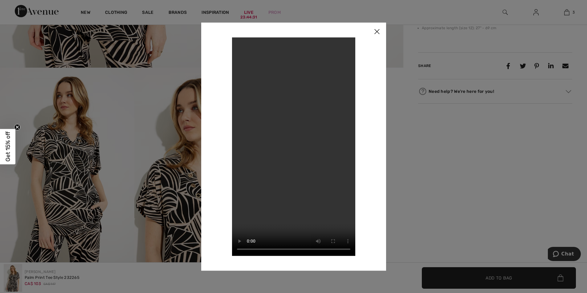
click at [380, 32] on img at bounding box center [376, 31] width 18 height 19
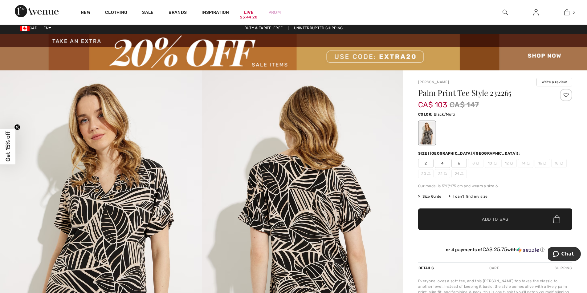
scroll to position [0, 0]
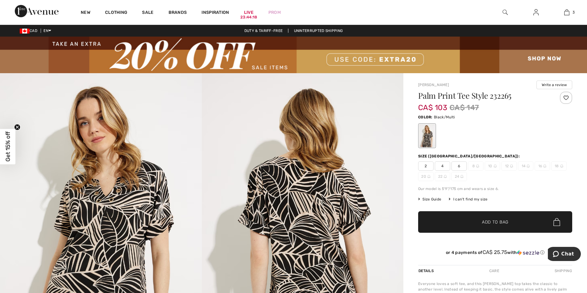
click at [458, 167] on span "6" at bounding box center [458, 166] width 15 height 9
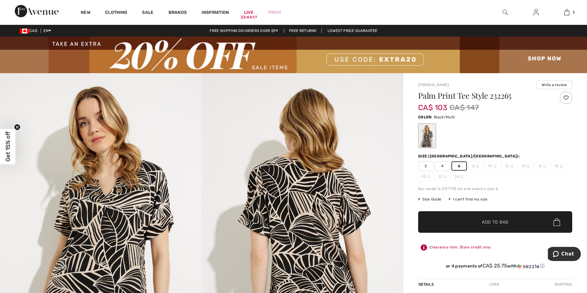
click at [482, 219] on span "✔ Added to Bag Add to Bag" at bounding box center [495, 223] width 154 height 22
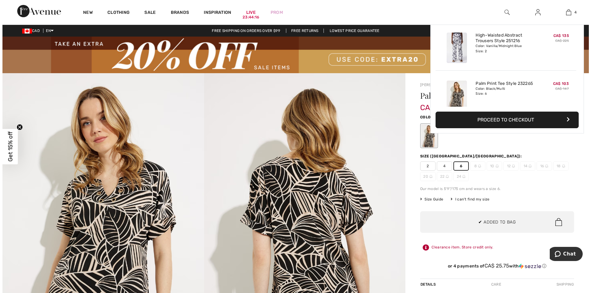
scroll to position [115, 0]
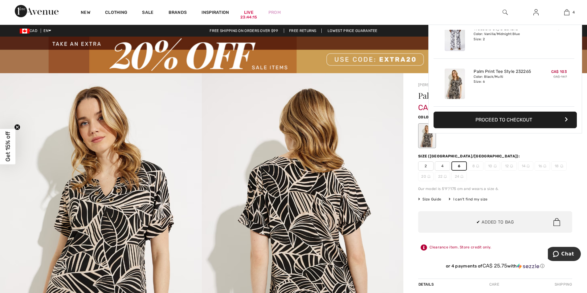
click at [331, 132] on img at bounding box center [303, 224] width 202 height 302
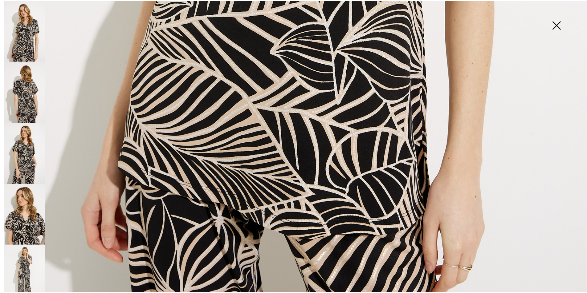
scroll to position [587, 0]
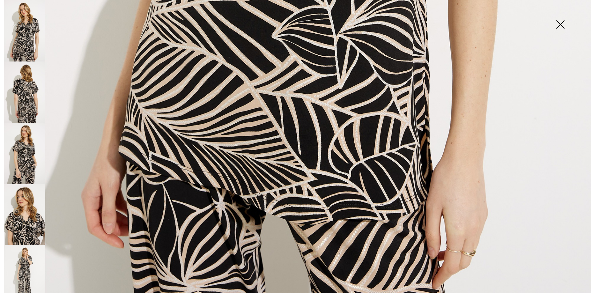
click at [559, 25] on img at bounding box center [560, 25] width 31 height 32
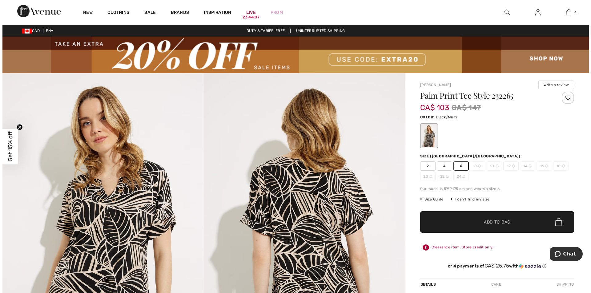
scroll to position [579, 0]
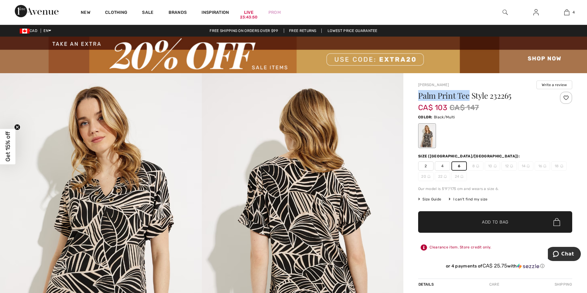
drag, startPoint x: 418, startPoint y: 93, endPoint x: 470, endPoint y: 94, distance: 51.4
click at [470, 94] on h1 "Palm Print Tee Style 232265" at bounding box center [482, 96] width 128 height 8
copy h1 "Palm Print Tee"
click at [503, 10] on img at bounding box center [504, 12] width 5 height 7
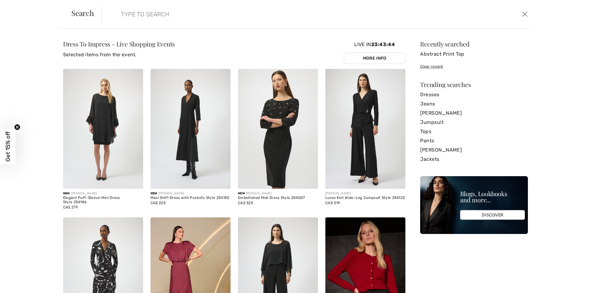
paste input "Palm Print Tee"
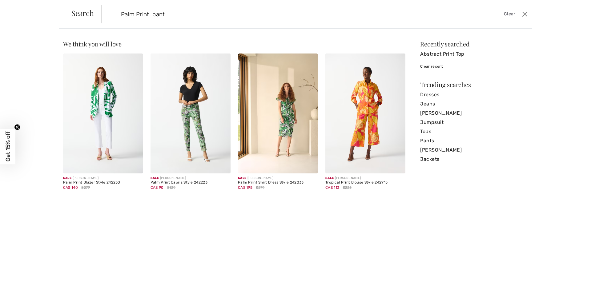
type input "Palm Print pant"
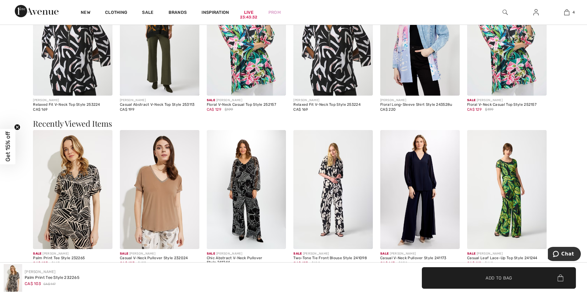
scroll to position [1047, 0]
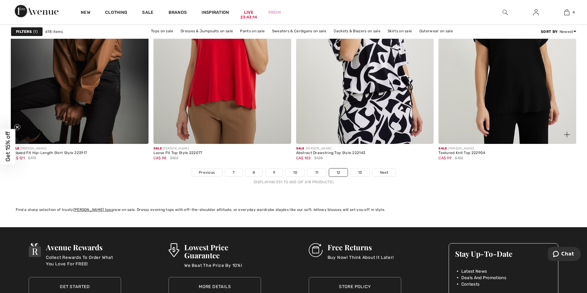
scroll to position [3449, 0]
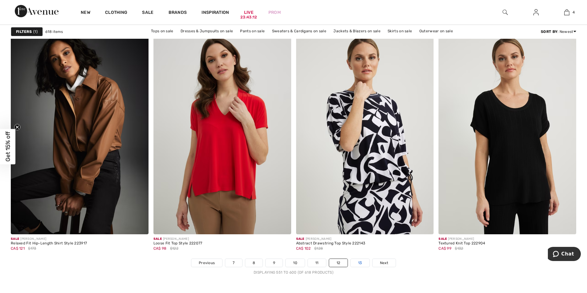
click at [359, 262] on link "13" at bounding box center [359, 263] width 19 height 8
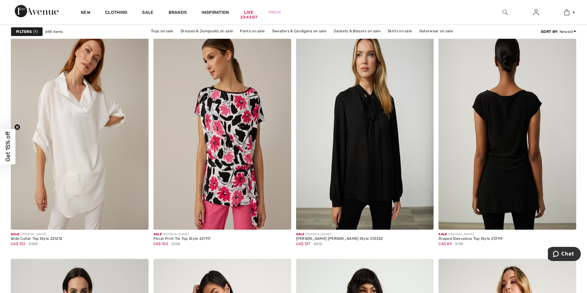
scroll to position [523, 0]
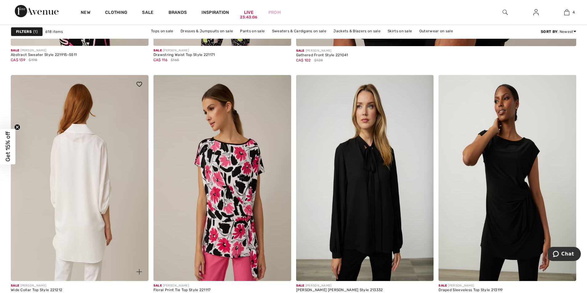
click at [111, 176] on img at bounding box center [80, 178] width 138 height 206
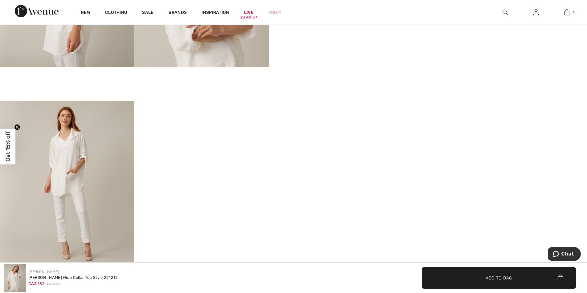
scroll to position [523, 0]
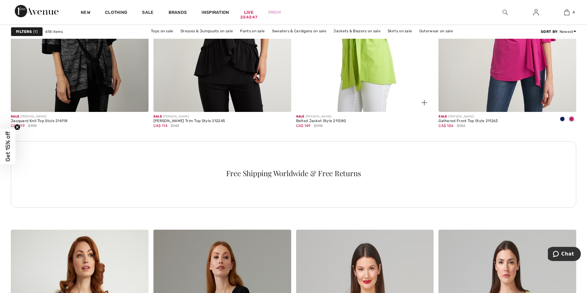
scroll to position [831, 0]
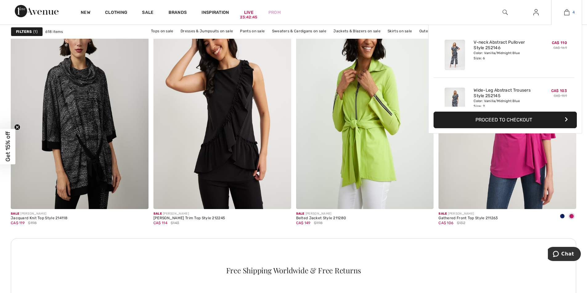
click at [568, 13] on img at bounding box center [566, 12] width 5 height 7
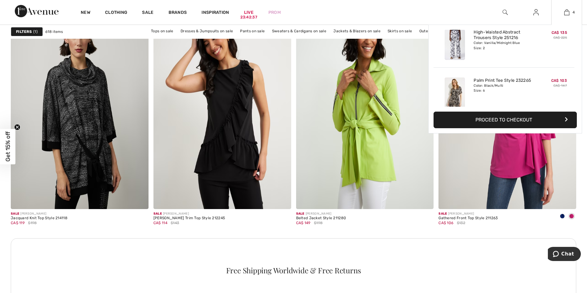
scroll to position [115, 0]
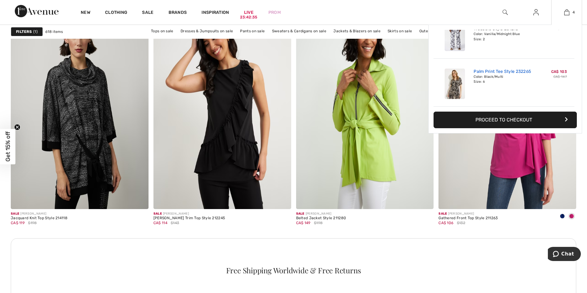
click at [499, 71] on link "Palm Print Tee Style 232265" at bounding box center [501, 72] width 57 height 6
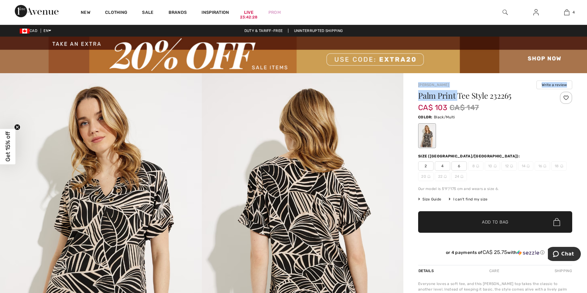
drag, startPoint x: 417, startPoint y: 83, endPoint x: 459, endPoint y: 94, distance: 44.1
copy div "[PERSON_NAME] Write a review Palm Print"
